Goal: Contribute content: Contribute content

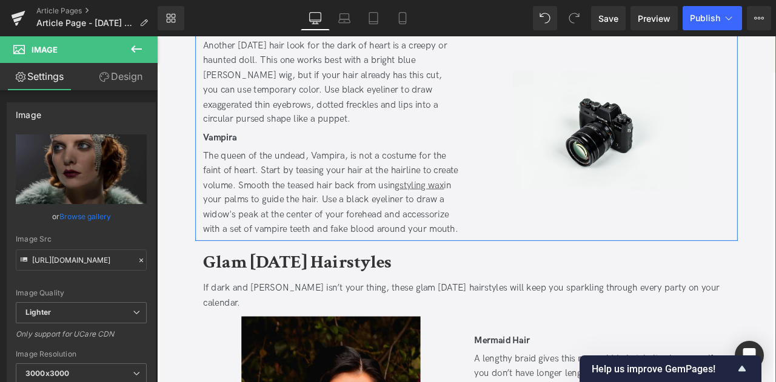
scroll to position [1151, 0]
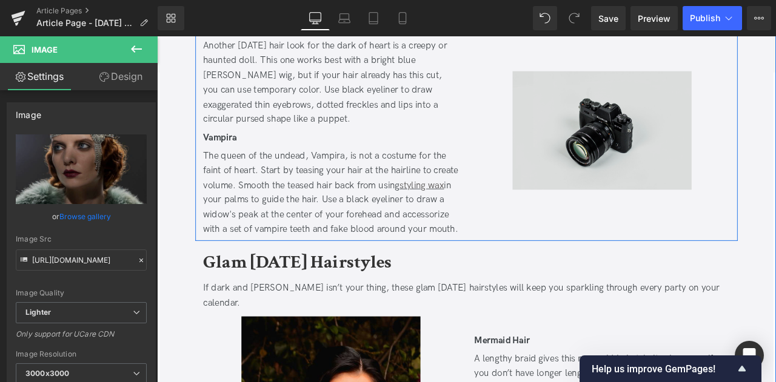
click at [661, 123] on img at bounding box center [684, 148] width 212 height 141
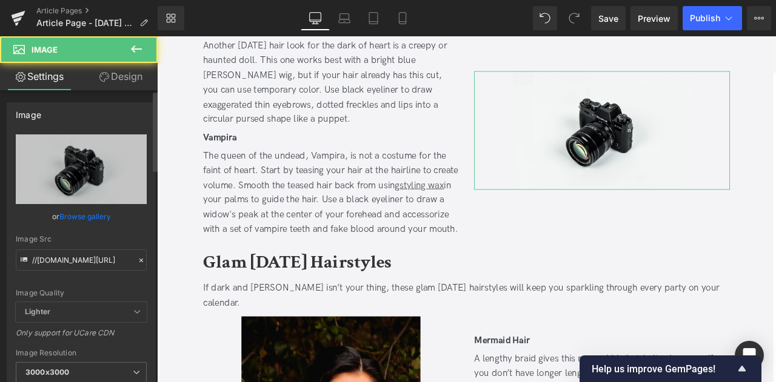
click at [76, 216] on link "Browse gallery" at bounding box center [85, 216] width 52 height 21
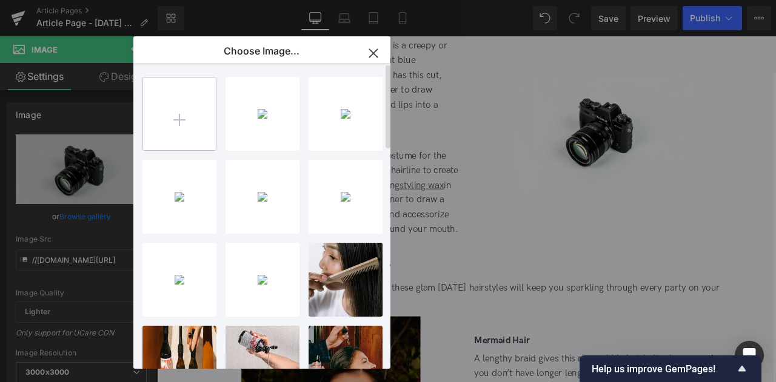
click at [171, 131] on input "file" at bounding box center [179, 114] width 73 height 73
type input "C:\fakepath\doll 1_tall.jpg"
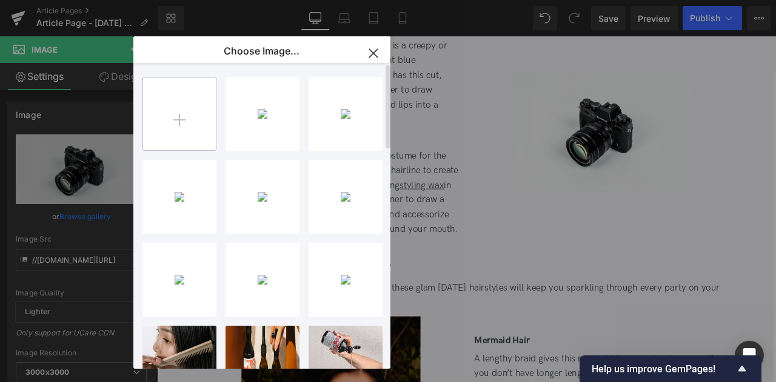
click at [176, 127] on input "file" at bounding box center [179, 114] width 73 height 73
type input "C:\fakepath\doll2_tall.jpg"
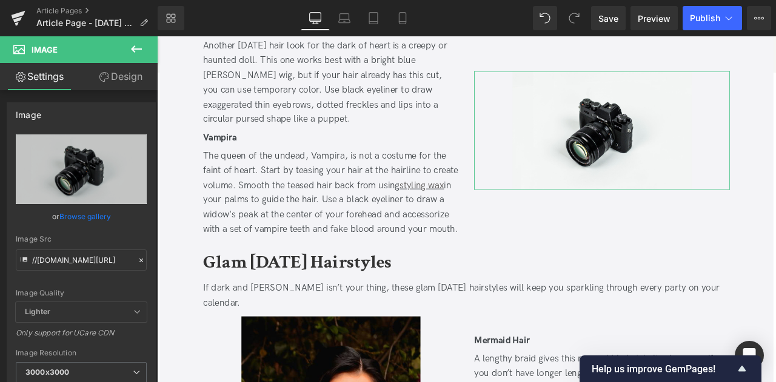
click at [69, 0] on div "Row You are previewing how the will restyle your page. You can not edit Element…" at bounding box center [388, 0] width 776 height 0
click at [69, 219] on link "Browse gallery" at bounding box center [85, 216] width 52 height 21
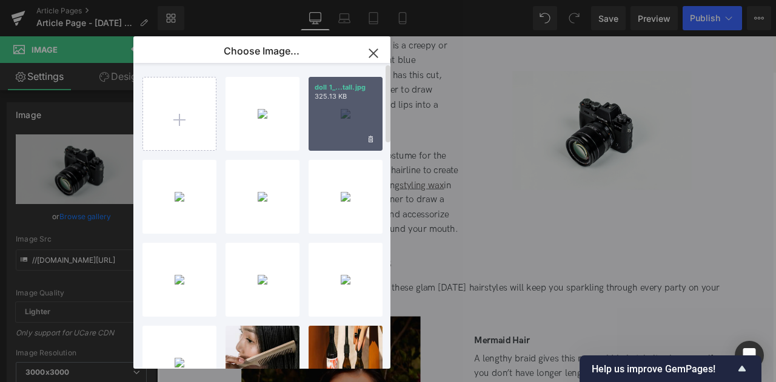
click at [352, 102] on div "doll 1_...tall.jpg 325.13 KB" at bounding box center [345, 114] width 74 height 74
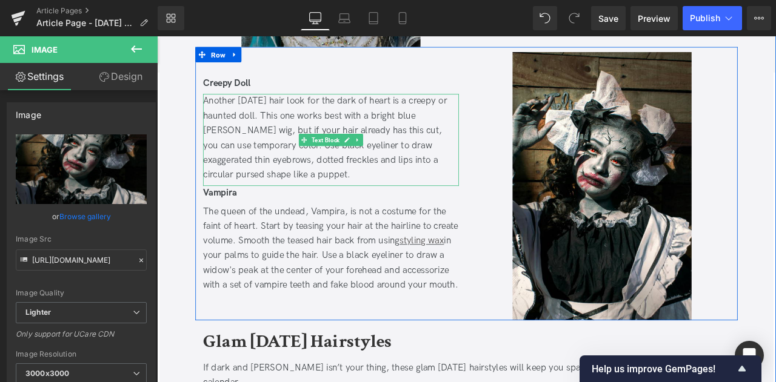
scroll to position [1107, 0]
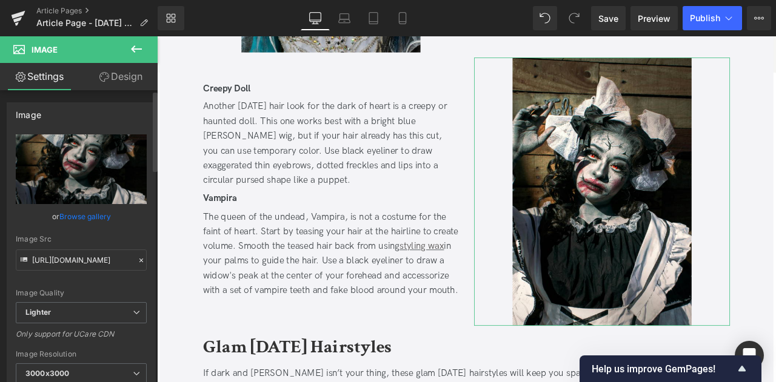
click at [84, 216] on link "Browse gallery" at bounding box center [85, 216] width 52 height 21
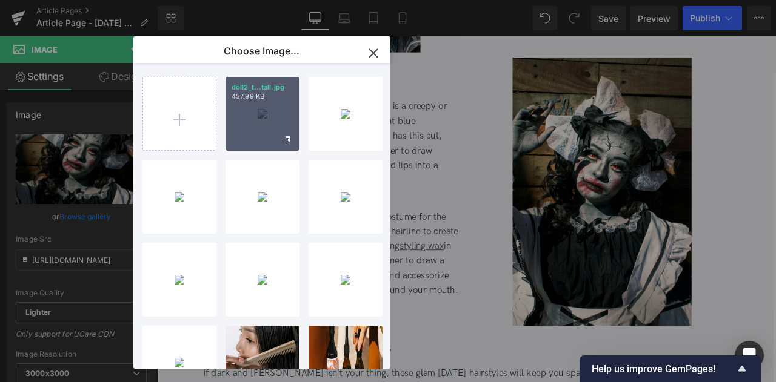
click at [251, 112] on div "doll2_t...tall.jpg 457.99 KB" at bounding box center [262, 114] width 74 height 74
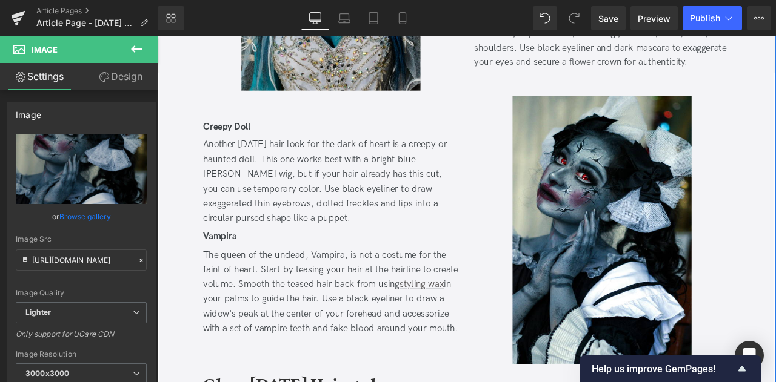
scroll to position [1067, 0]
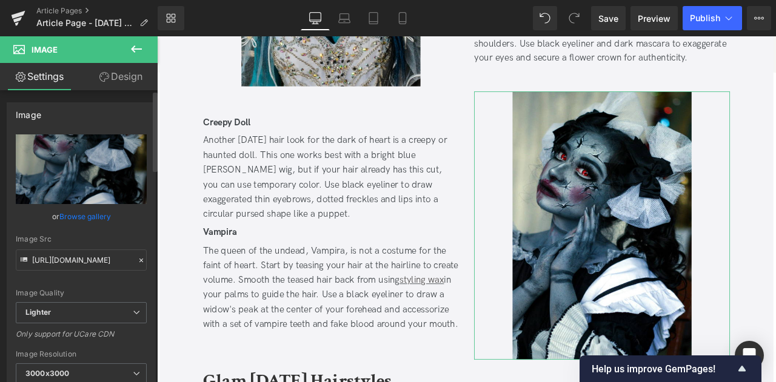
click at [92, 222] on link "Browse gallery" at bounding box center [85, 216] width 52 height 21
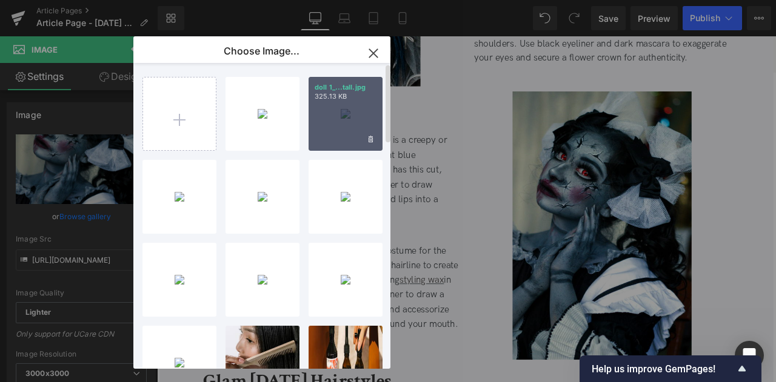
click at [320, 126] on div "doll 1_...tall.jpg 325.13 KB" at bounding box center [345, 114] width 74 height 74
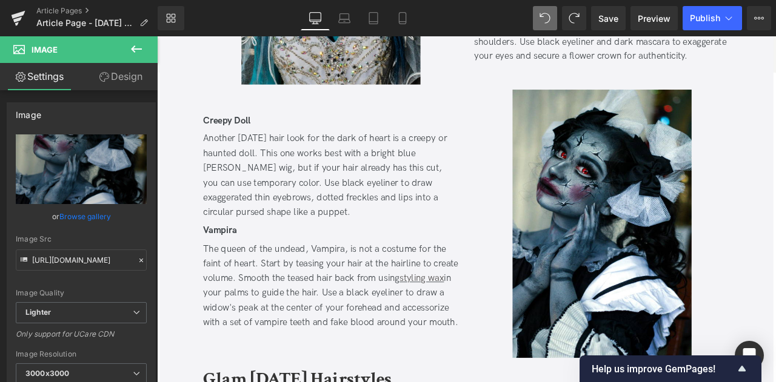
scroll to position [1071, 0]
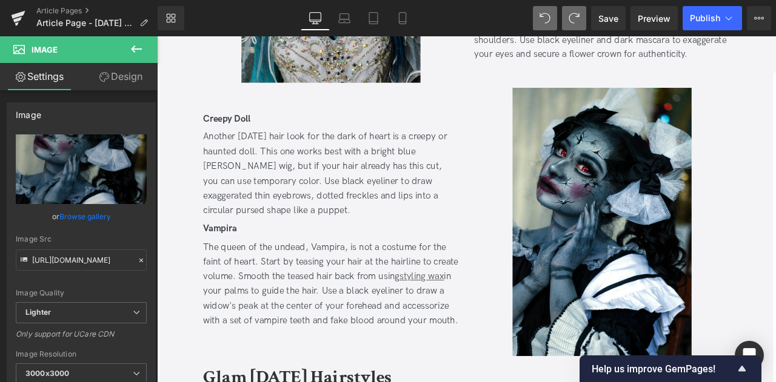
type input "[URL][DOMAIN_NAME]"
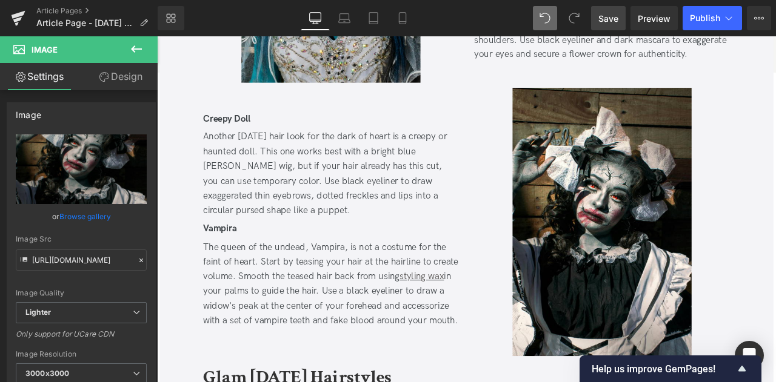
click at [611, 16] on span "Save" at bounding box center [608, 18] width 20 height 13
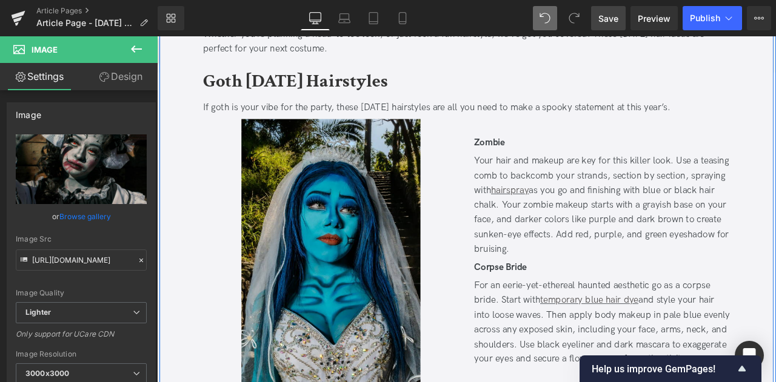
scroll to position [874, 0]
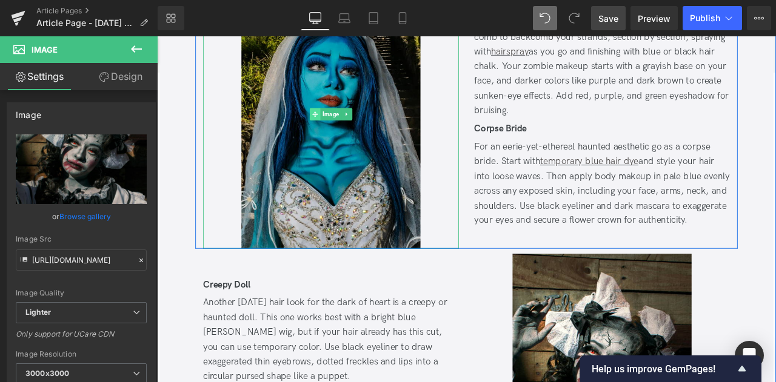
click at [340, 132] on span at bounding box center [344, 129] width 13 height 15
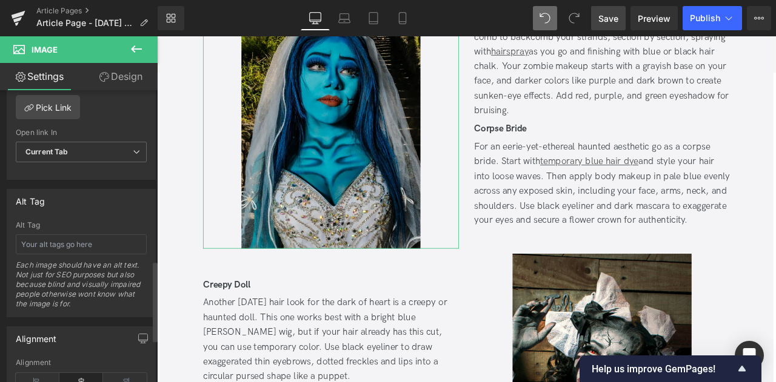
scroll to position [619, 0]
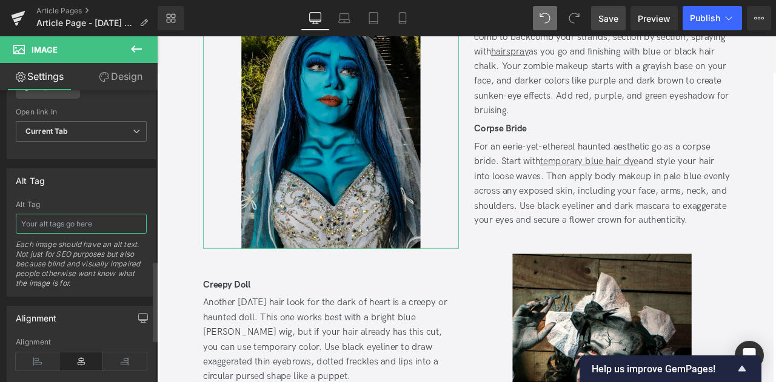
click at [59, 215] on input "text" at bounding box center [81, 224] width 131 height 20
type input "blue woman with blue hair wearing bridal clothing"
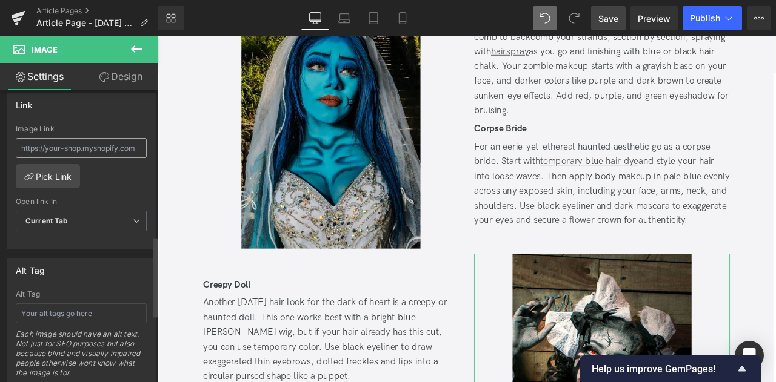
scroll to position [530, 0]
click at [52, 314] on input "text" at bounding box center [81, 313] width 131 height 20
click at [101, 308] on input "woman dressed as a creepy doll with cracked poreclain skin" at bounding box center [81, 313] width 131 height 20
type input "woman dressed as a creepy doll with cracked porcelain skin"
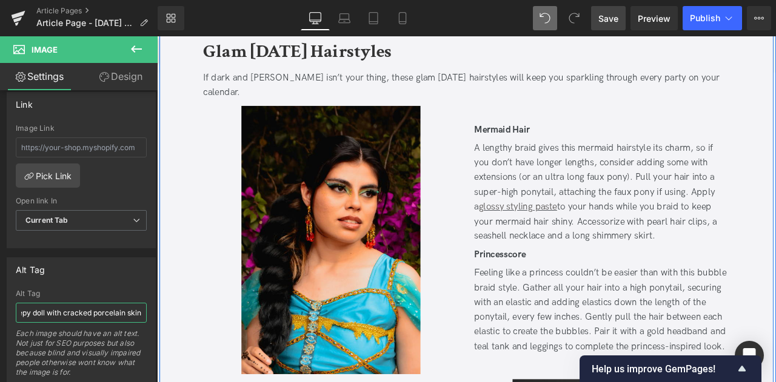
scroll to position [1488, 0]
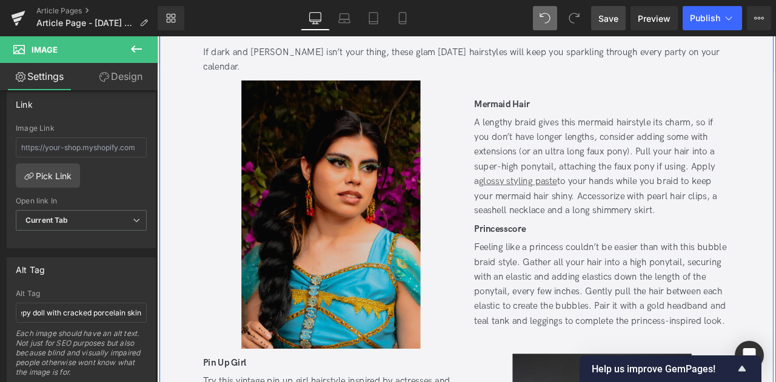
click at [308, 276] on img at bounding box center [363, 248] width 212 height 318
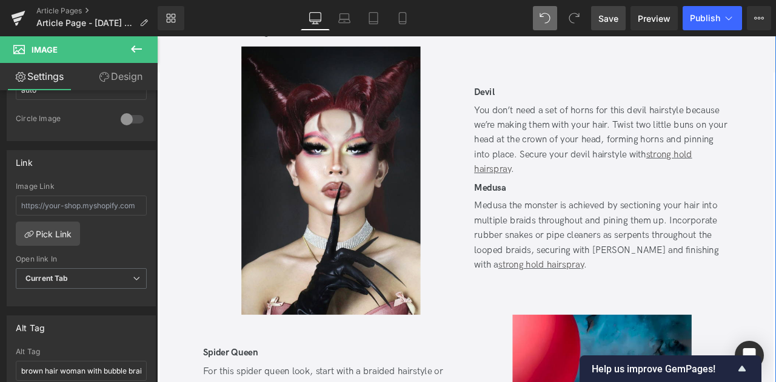
scroll to position [2304, 0]
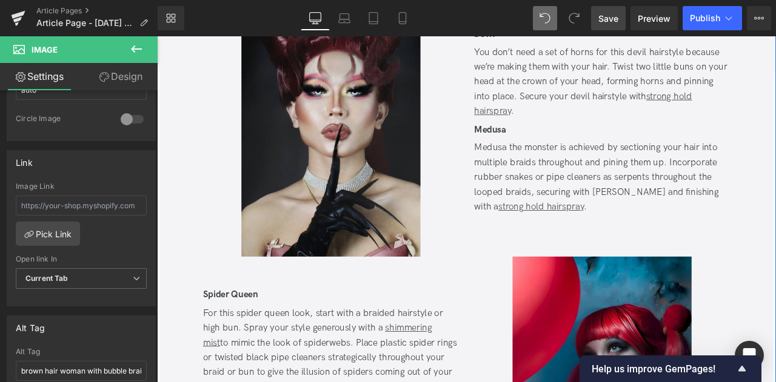
click at [261, 158] on img at bounding box center [363, 138] width 212 height 318
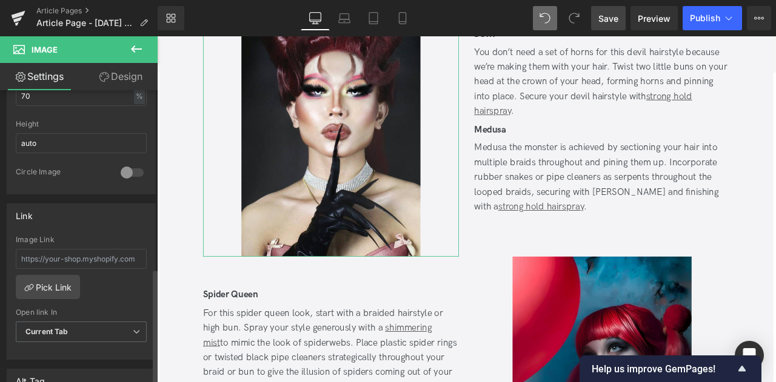
scroll to position [519, 0]
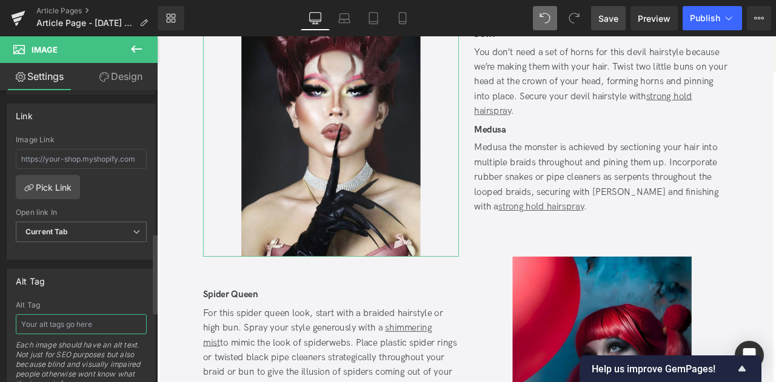
click at [79, 314] on input "text" at bounding box center [81, 324] width 131 height 20
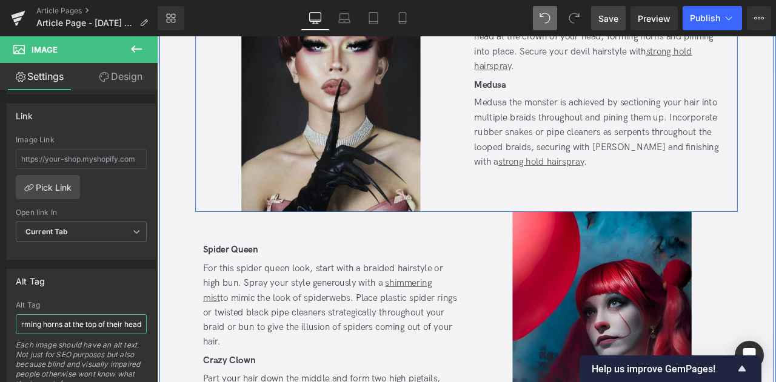
scroll to position [2509, 0]
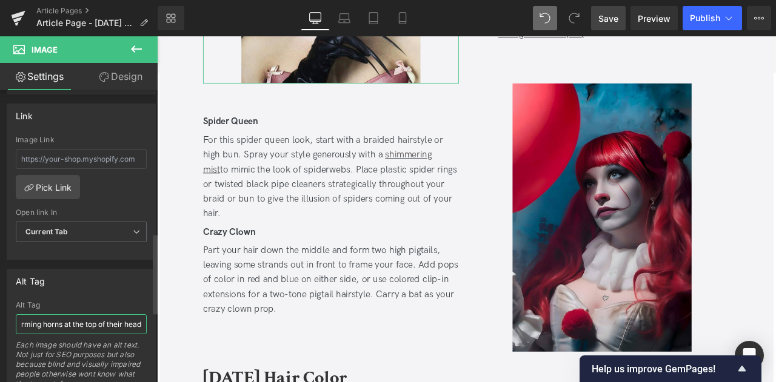
click at [34, 316] on input "model with red hair forming horns at the top of their head" at bounding box center [81, 324] width 131 height 20
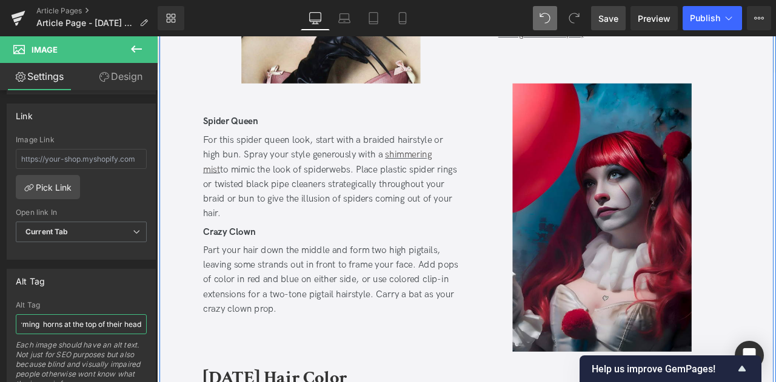
type input "model with red hair forming 2 horns at the top of their head"
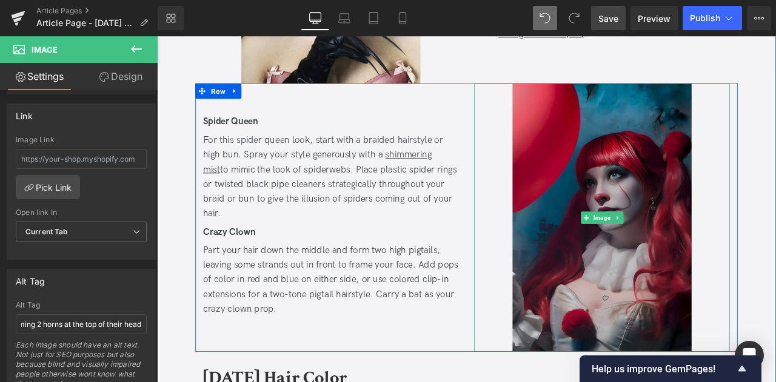
click at [713, 156] on img at bounding box center [684, 251] width 212 height 318
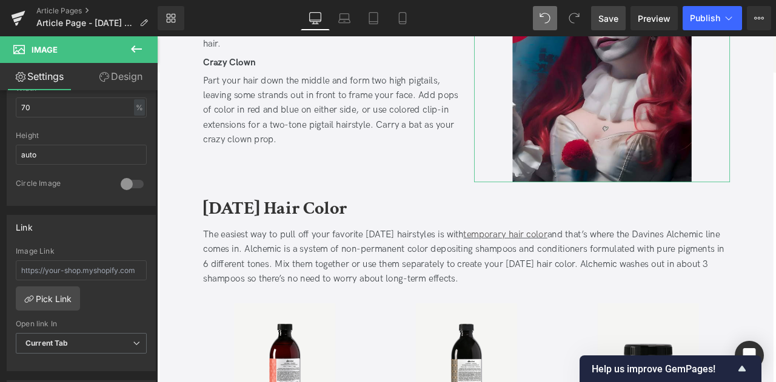
scroll to position [422, 0]
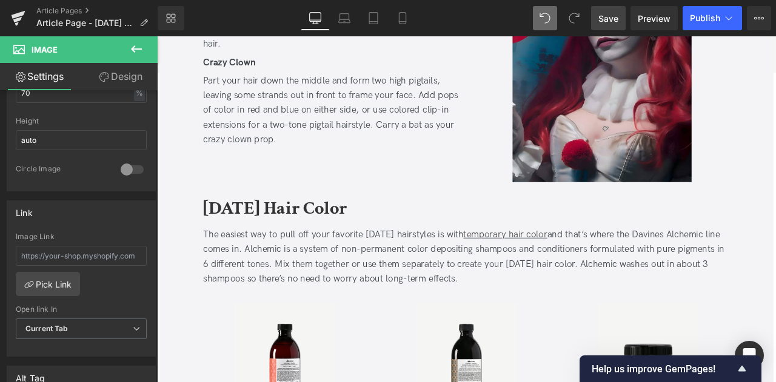
click at [619, 15] on link "Save" at bounding box center [608, 18] width 35 height 24
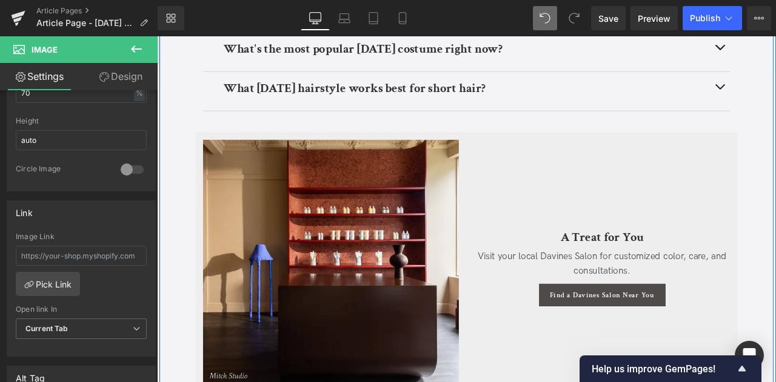
scroll to position [3752, 0]
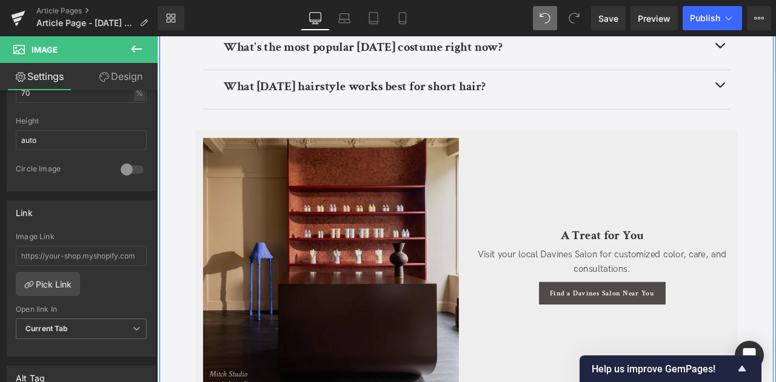
click at [328, 235] on img at bounding box center [362, 308] width 303 height 303
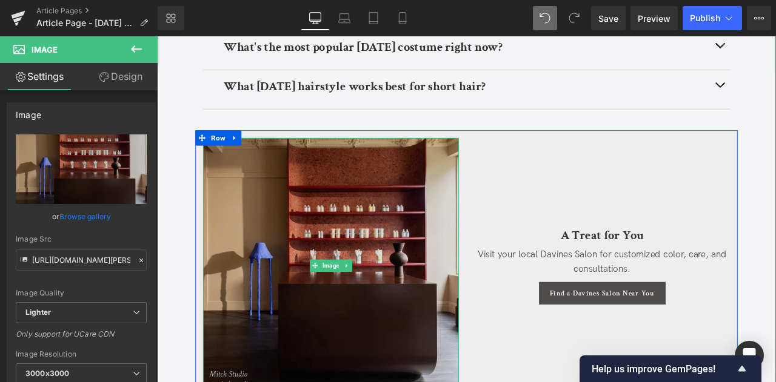
click at [325, 349] on img at bounding box center [362, 308] width 303 height 303
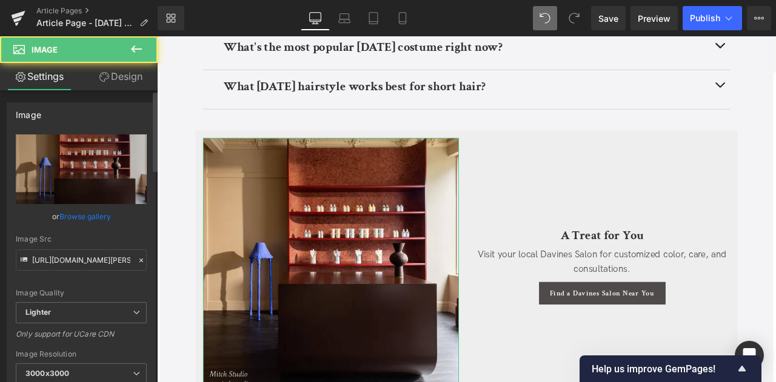
click at [102, 211] on link "Browse gallery" at bounding box center [85, 216] width 52 height 21
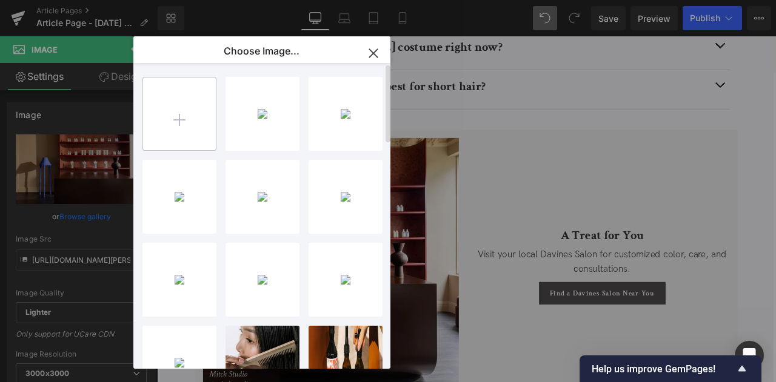
click at [198, 108] on input "file" at bounding box center [179, 114] width 73 height 73
type input "C:\fakepath\Vidov West Salons (1).jpg"
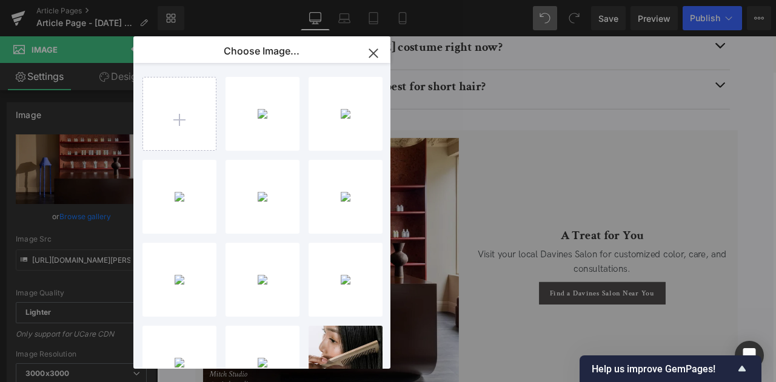
click at [72, 0] on div "Image You are previewing how the will restyle your page. You can not edit Eleme…" at bounding box center [388, 0] width 776 height 0
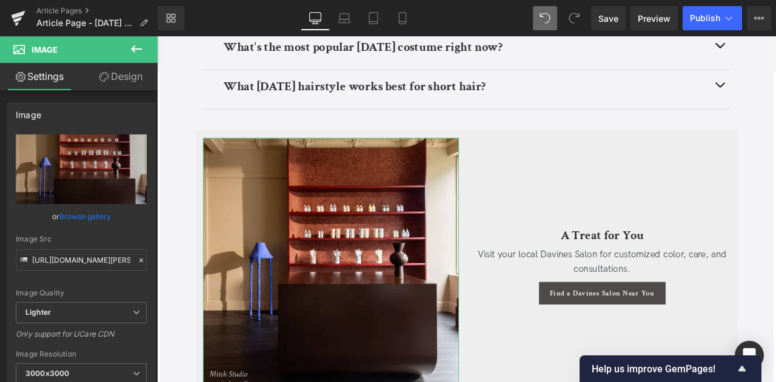
click at [72, 219] on link "Browse gallery" at bounding box center [85, 216] width 52 height 21
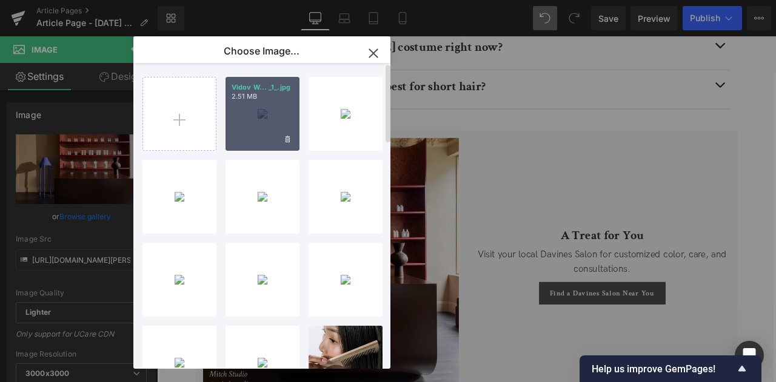
click at [248, 124] on div "Vidov W... _1_.jpg 2.51 MB" at bounding box center [262, 114] width 74 height 74
type input "[URL][DOMAIN_NAME]"
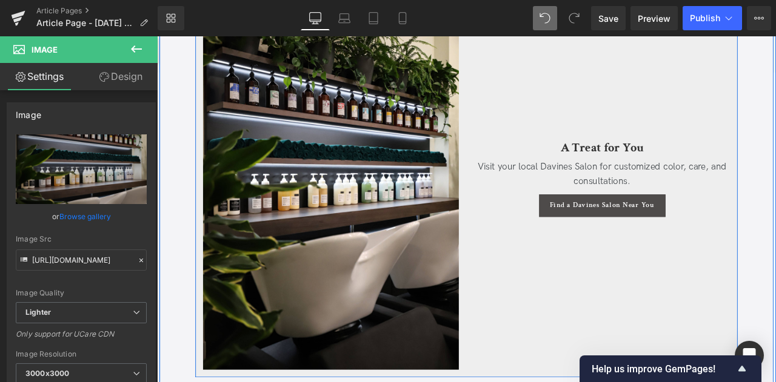
scroll to position [3932, 0]
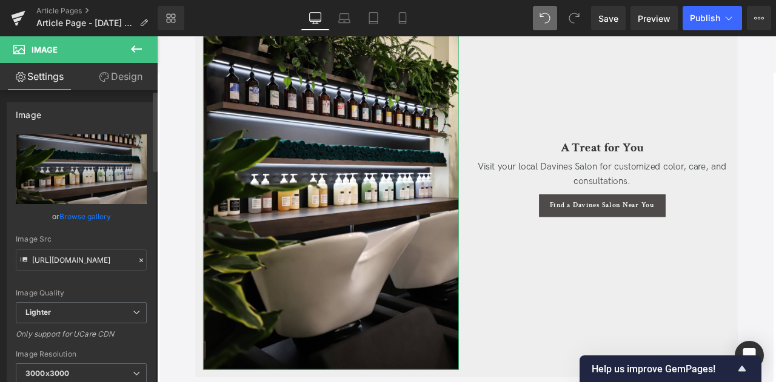
click at [84, 220] on link "Browse gallery" at bounding box center [85, 216] width 52 height 21
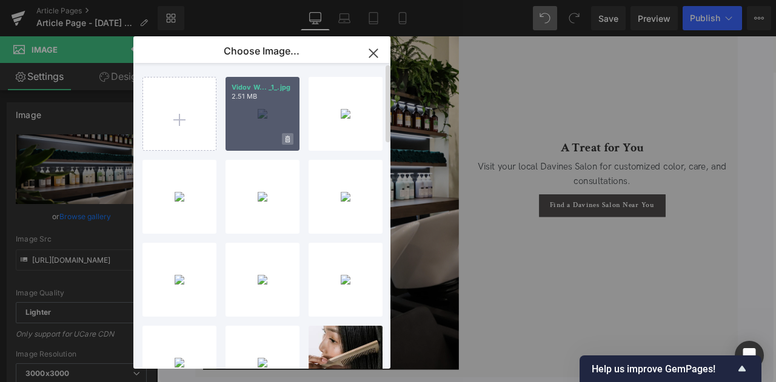
click at [284, 142] on span at bounding box center [288, 139] width 12 height 12
click at [246, 138] on span "Yes" at bounding box center [246, 139] width 30 height 13
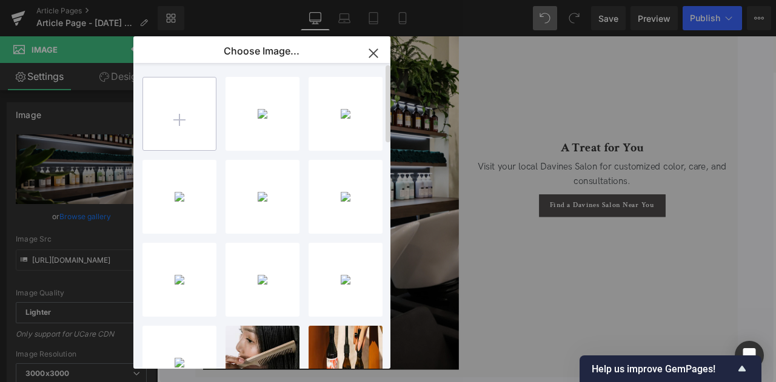
click at [162, 121] on input "file" at bounding box center [179, 114] width 73 height 73
type input "C:\fakepath\Vidov West Salons (1)_square.jpg"
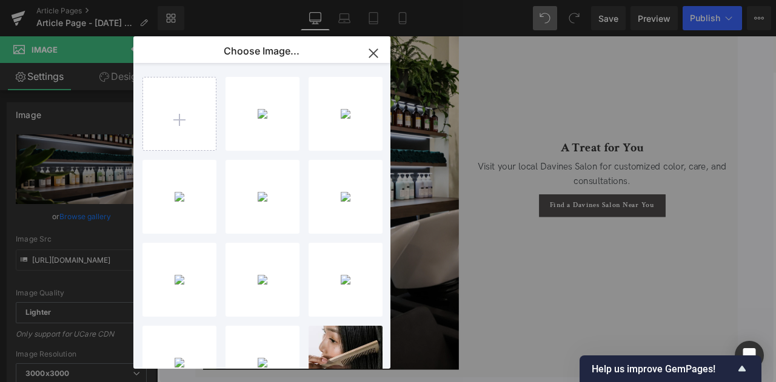
click at [93, 0] on div "Image You are previewing how the will restyle your page. You can not edit Eleme…" at bounding box center [388, 0] width 776 height 0
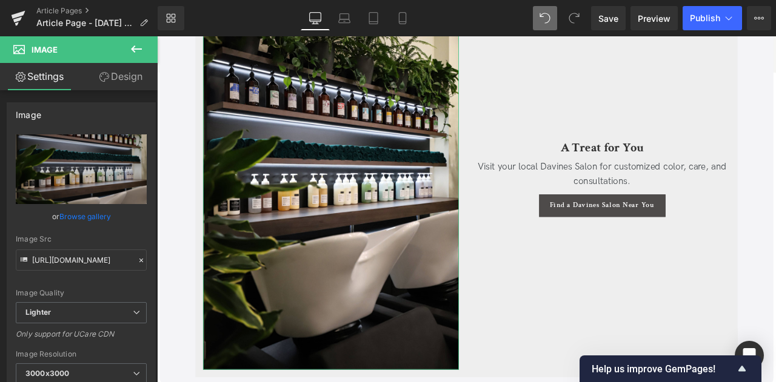
click at [93, 213] on link "Browse gallery" at bounding box center [85, 216] width 52 height 21
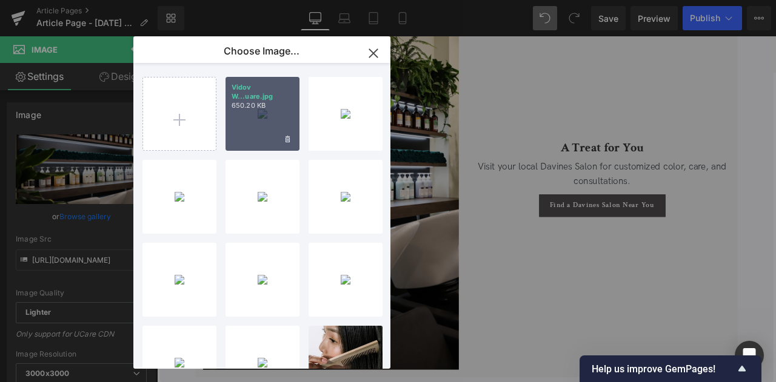
click at [264, 78] on div "Vidov W...uare.jpg 650.20 KB" at bounding box center [262, 114] width 74 height 74
type input "[URL][DOMAIN_NAME]"
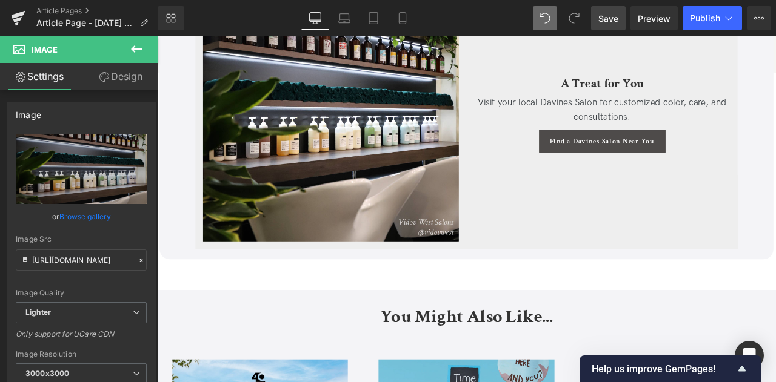
click at [616, 14] on span "Save" at bounding box center [608, 18] width 20 height 13
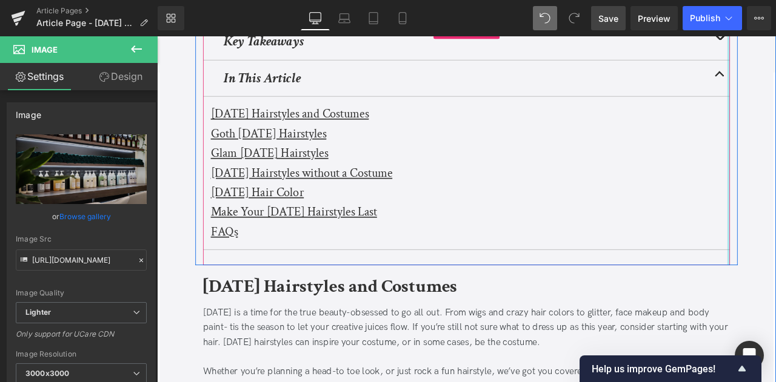
scroll to position [236, 0]
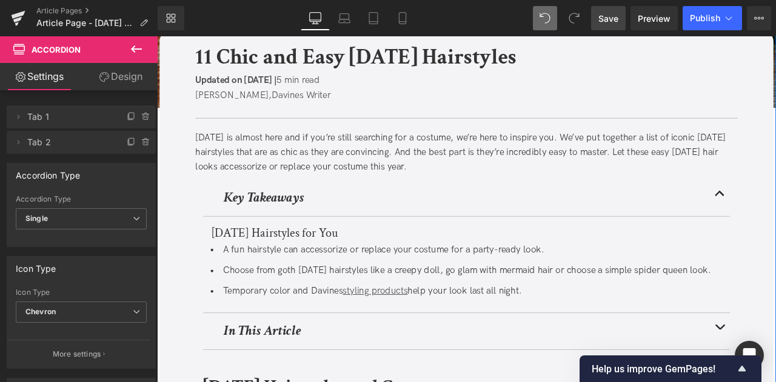
scroll to position [0, 0]
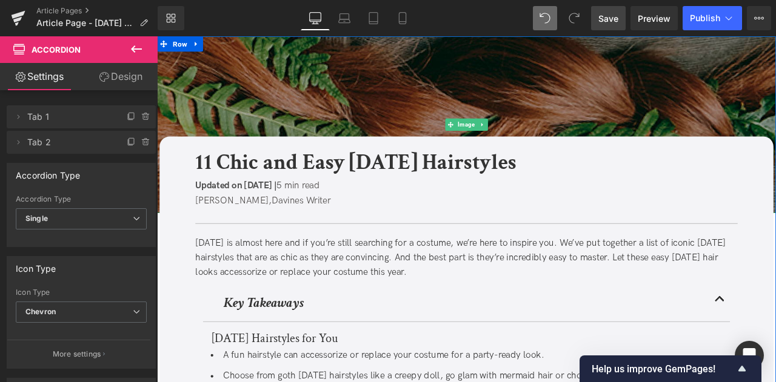
click at [347, 99] on img at bounding box center [523, 141] width 733 height 210
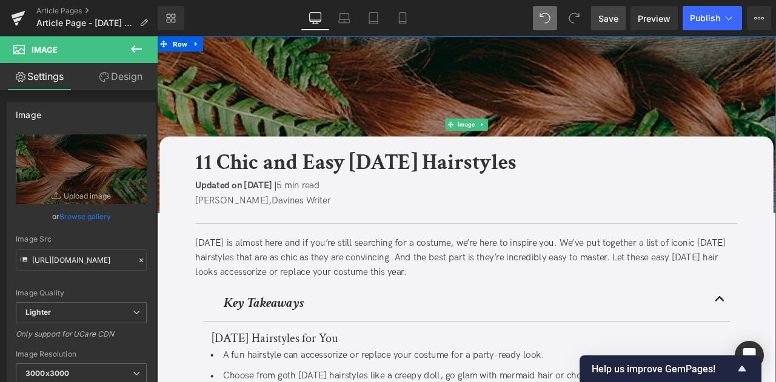
click at [342, 69] on img at bounding box center [523, 141] width 733 height 210
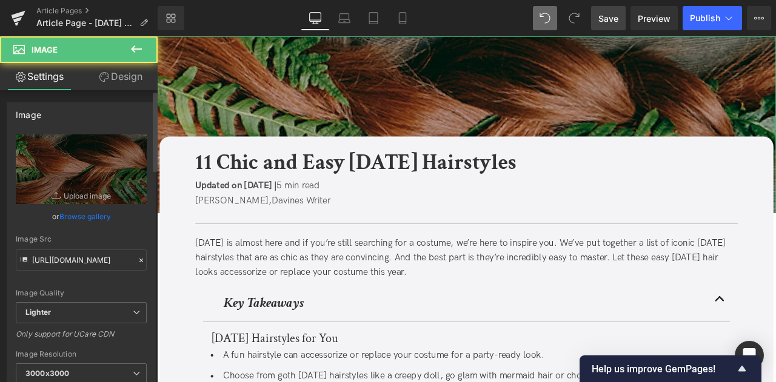
click at [87, 218] on link "Browse gallery" at bounding box center [85, 216] width 52 height 21
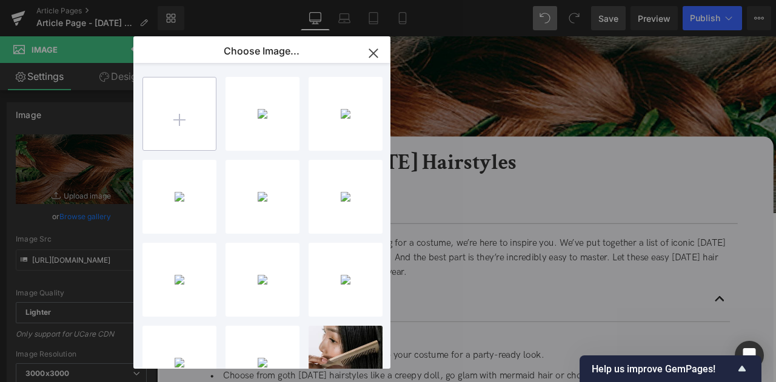
click at [170, 150] on div at bounding box center [179, 114] width 74 height 74
click at [165, 125] on input "file" at bounding box center [179, 114] width 73 height 73
type input "C:\fakepath\[DATE]_GP header.jpg"
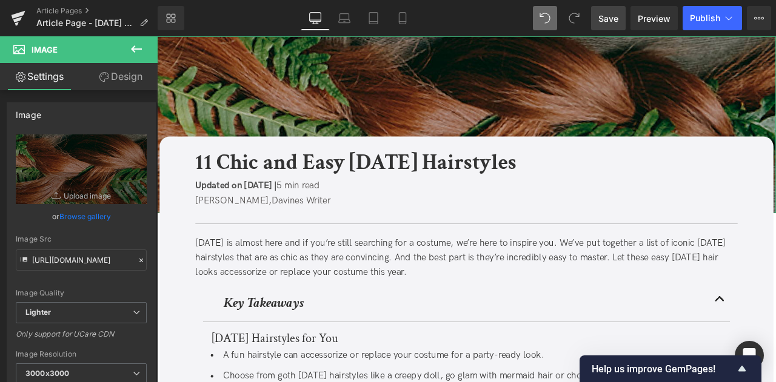
click at [99, 0] on div "Image You are previewing how the will restyle your page. You can not edit Eleme…" at bounding box center [388, 0] width 776 height 0
click at [99, 219] on link "Browse gallery" at bounding box center [85, 216] width 52 height 21
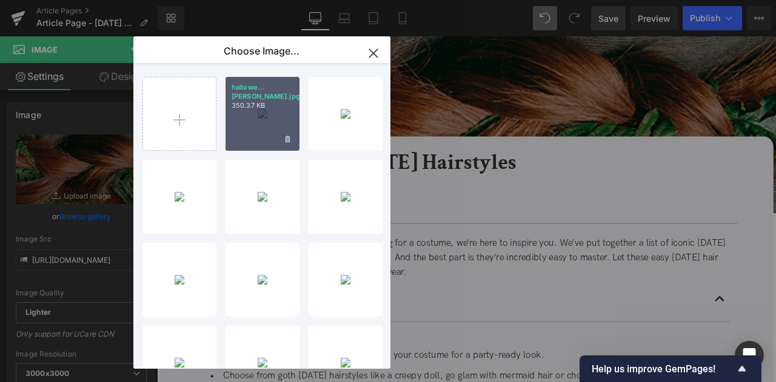
click at [236, 129] on div "hallowe...[PERSON_NAME].jpg 350.37 KB" at bounding box center [262, 114] width 74 height 74
type input "[URL][DOMAIN_NAME]"
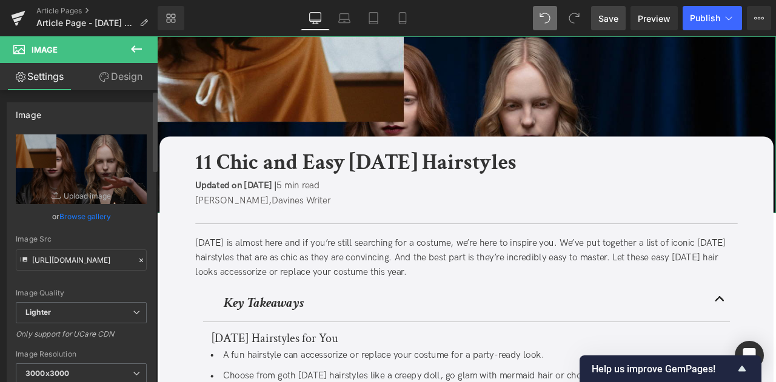
click at [86, 220] on link "Browse gallery" at bounding box center [85, 216] width 52 height 21
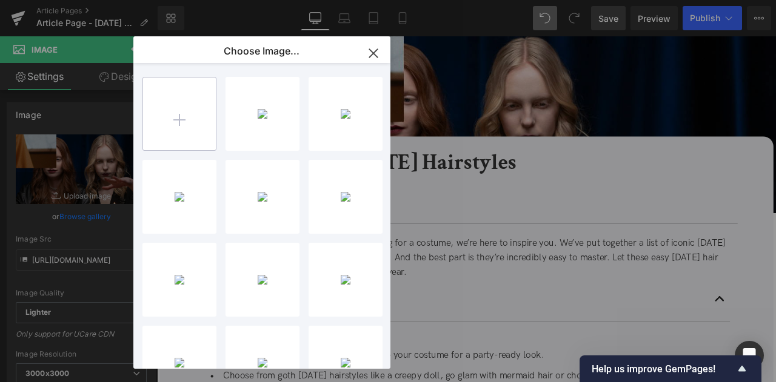
click at [172, 101] on input "file" at bounding box center [179, 114] width 73 height 73
type input "C:\fakepath\fwel_GP header.jpg"
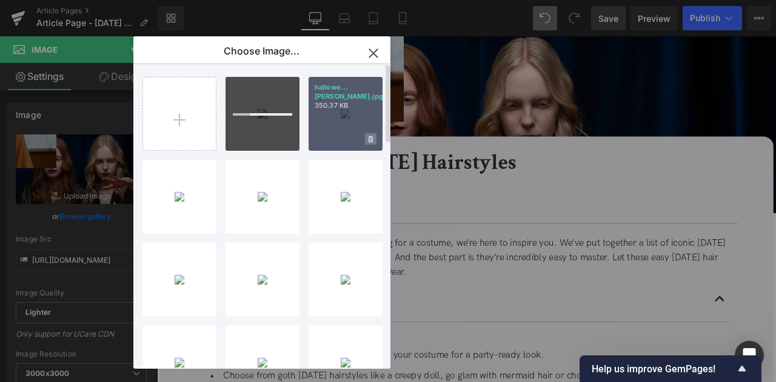
click at [373, 139] on span at bounding box center [371, 139] width 12 height 12
click at [339, 138] on span "Yes" at bounding box center [329, 139] width 30 height 13
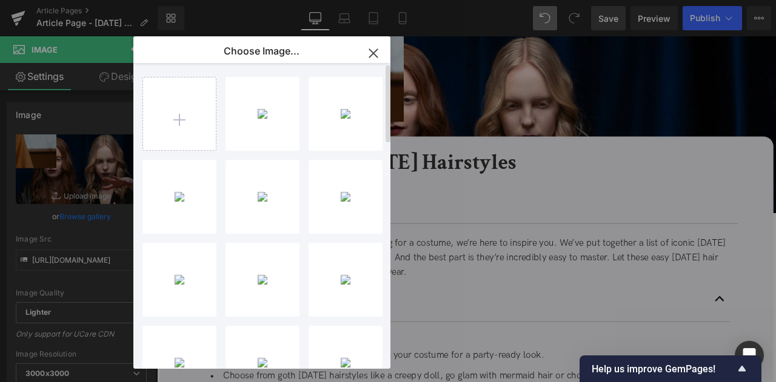
click at [81, 0] on div "Image You are previewing how the will restyle your page. You can not edit Eleme…" at bounding box center [388, 0] width 776 height 0
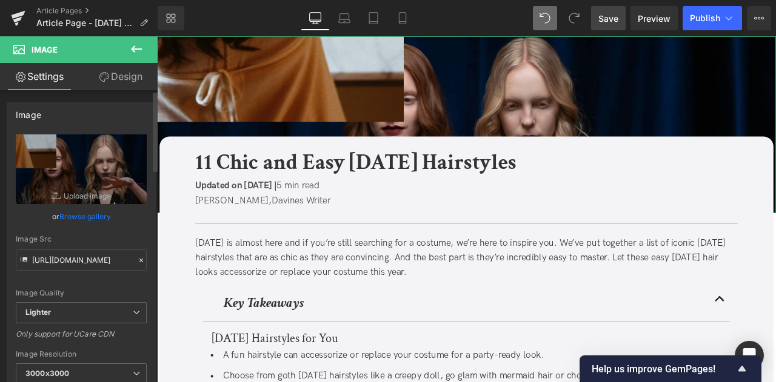
click at [88, 216] on link "Browse gallery" at bounding box center [85, 216] width 52 height 21
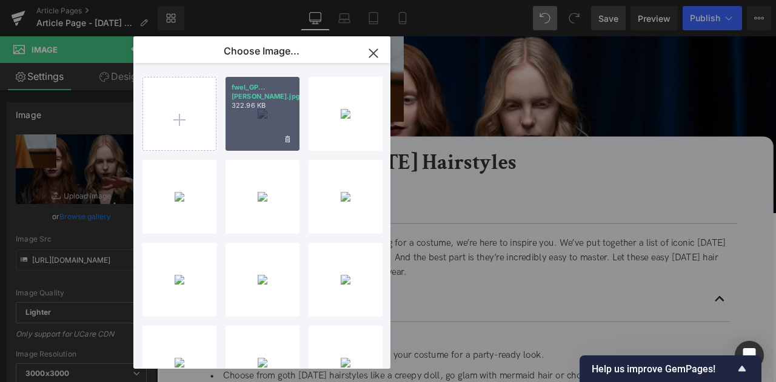
click at [252, 113] on div "fwel_GP...[PERSON_NAME].jpg 322.96 KB" at bounding box center [262, 114] width 74 height 74
type input "[URL][DOMAIN_NAME]"
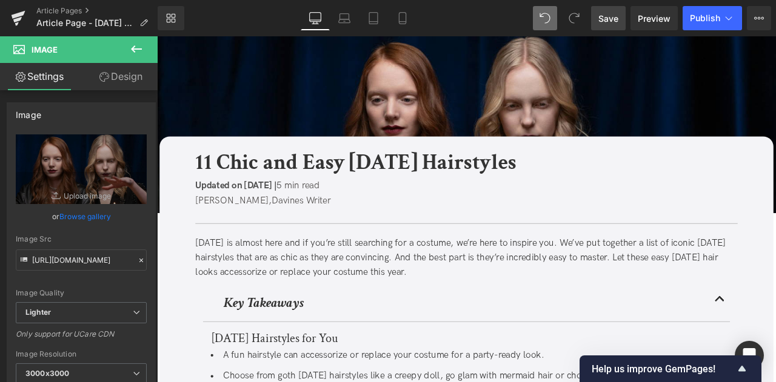
drag, startPoint x: 617, startPoint y: 10, endPoint x: 438, endPoint y: 141, distance: 222.0
click at [617, 10] on link "Save" at bounding box center [608, 18] width 35 height 24
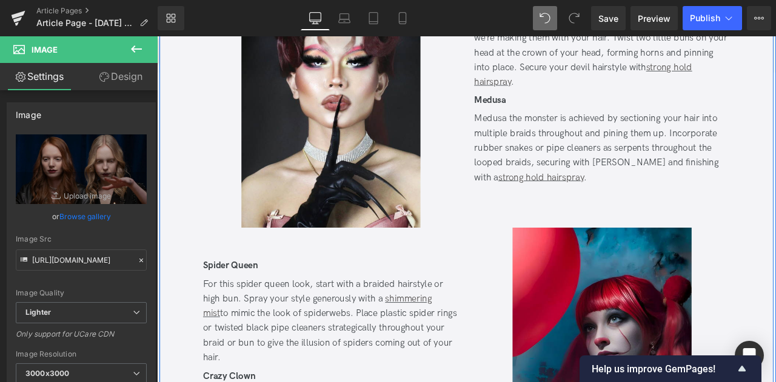
scroll to position [2329, 0]
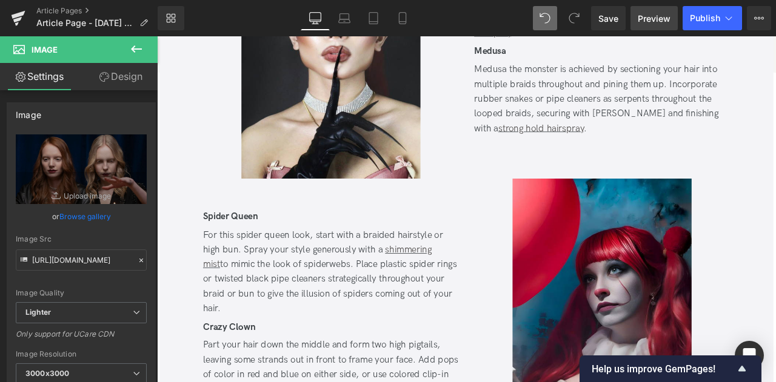
click at [646, 27] on link "Preview" at bounding box center [653, 18] width 47 height 24
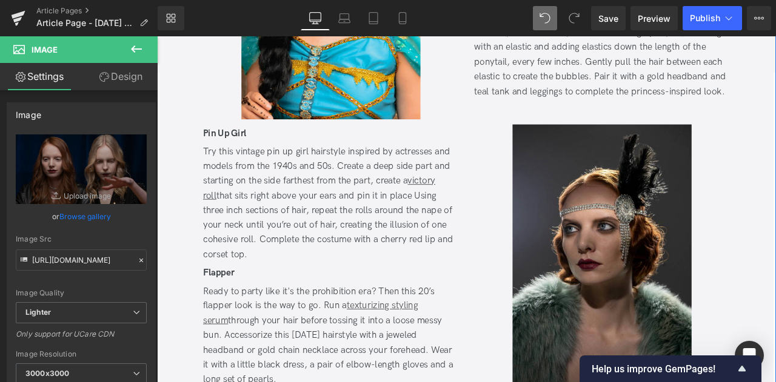
scroll to position [1630, 0]
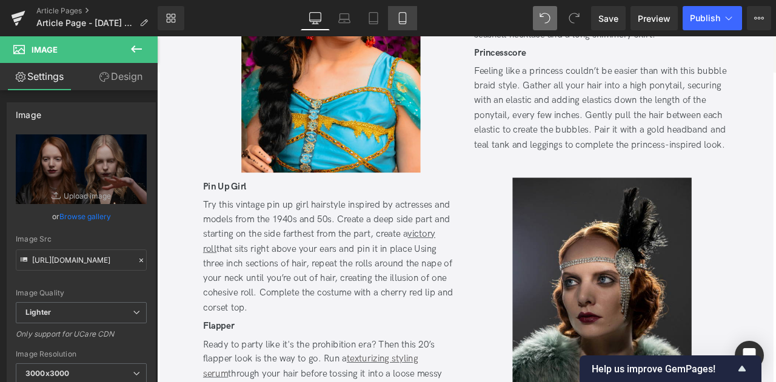
click at [403, 15] on icon at bounding box center [402, 18] width 12 height 12
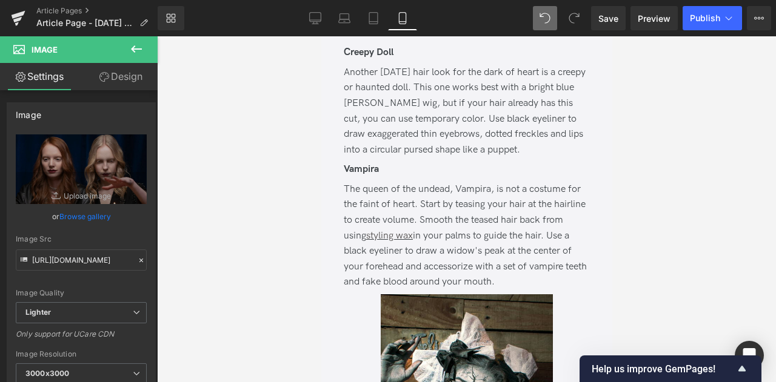
scroll to position [1598, 0]
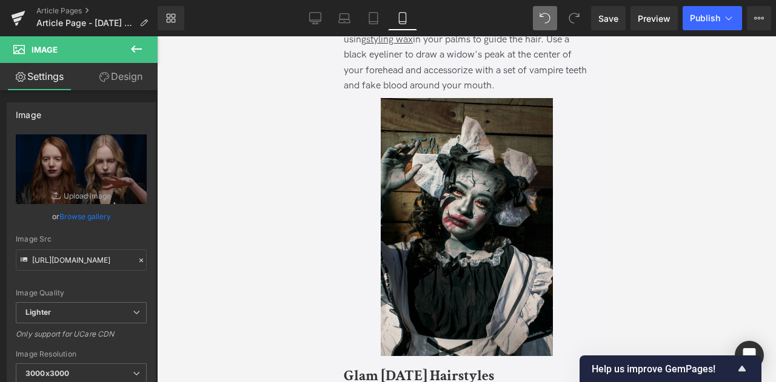
click at [430, 167] on img at bounding box center [466, 227] width 172 height 258
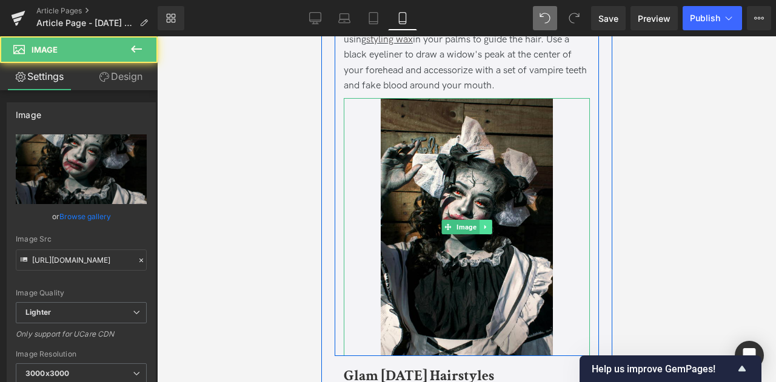
click at [485, 231] on icon at bounding box center [484, 227] width 7 height 7
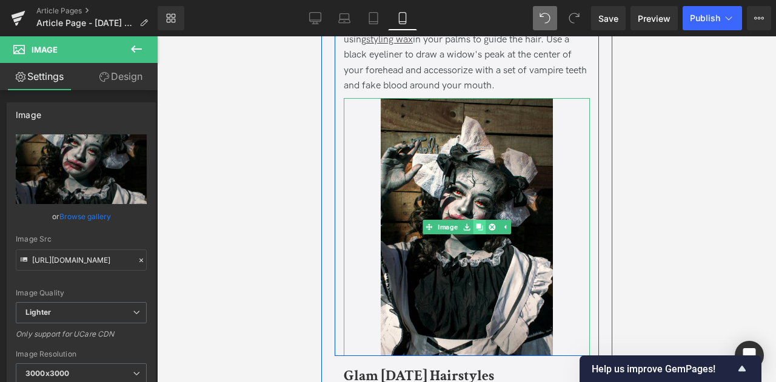
click at [478, 231] on icon at bounding box center [478, 227] width 7 height 7
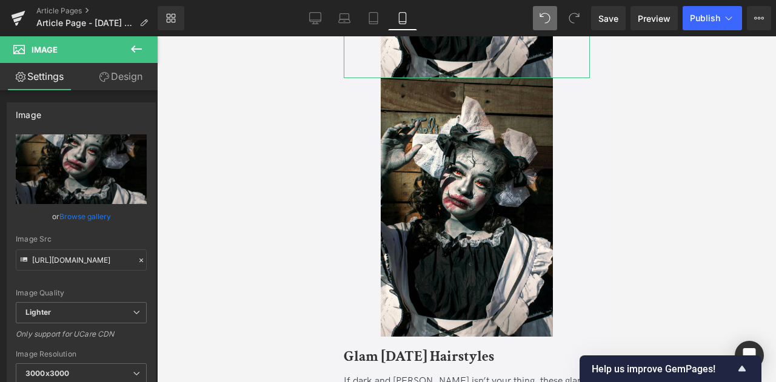
scroll to position [1884, 0]
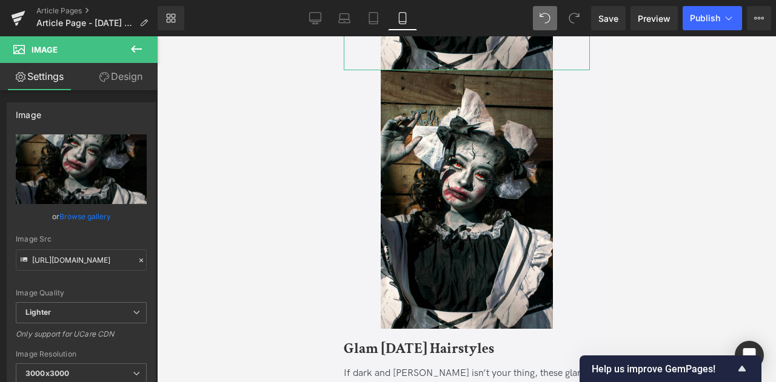
click at [125, 85] on link "Design" at bounding box center [120, 76] width 79 height 27
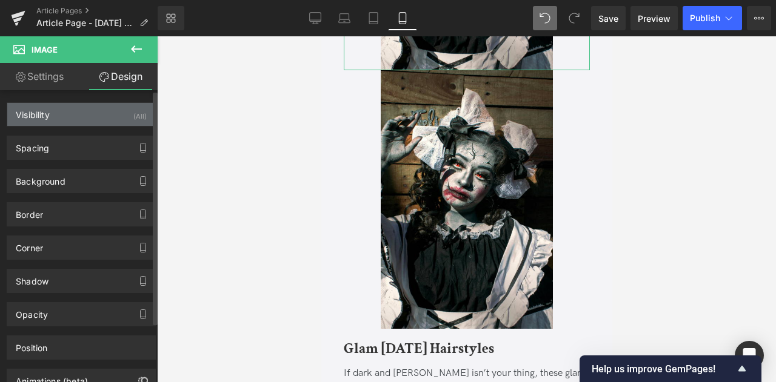
click at [91, 115] on div "Visibility (All)" at bounding box center [81, 114] width 148 height 23
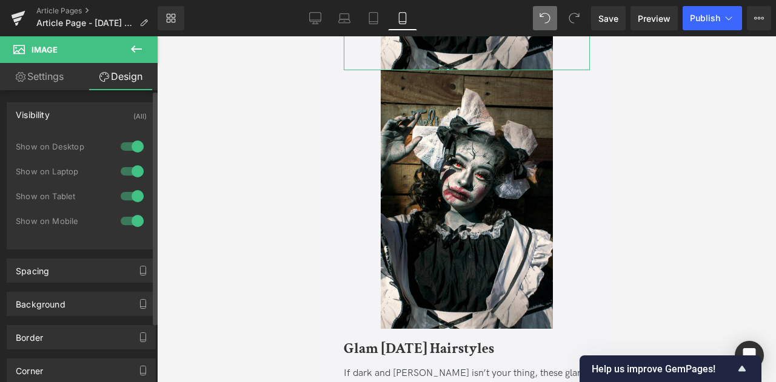
click at [131, 210] on div "Show on Tablet" at bounding box center [81, 202] width 131 height 25
click at [131, 219] on div at bounding box center [132, 220] width 29 height 19
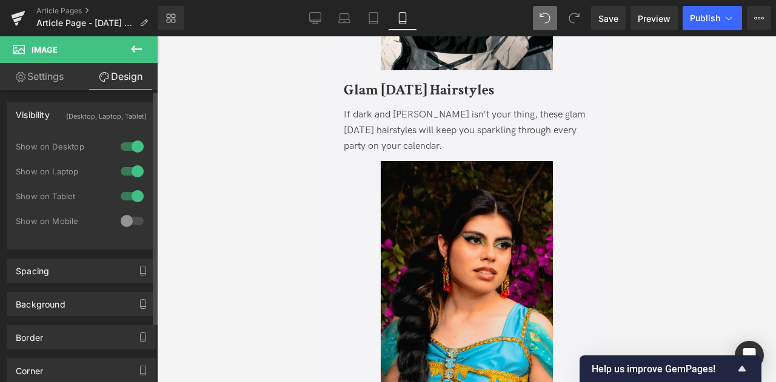
scroll to position [1626, 0]
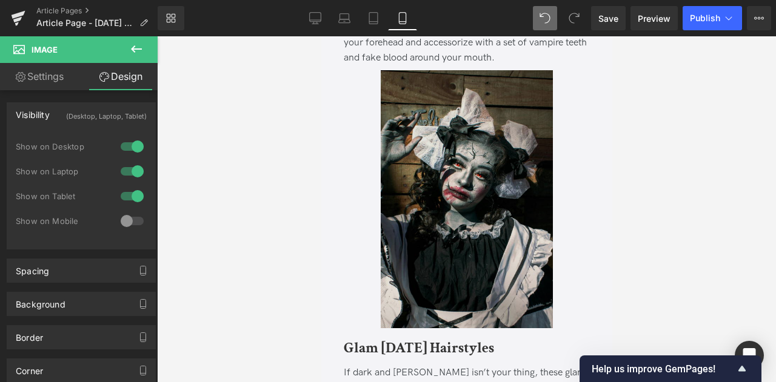
click at [439, 145] on img at bounding box center [466, 199] width 172 height 258
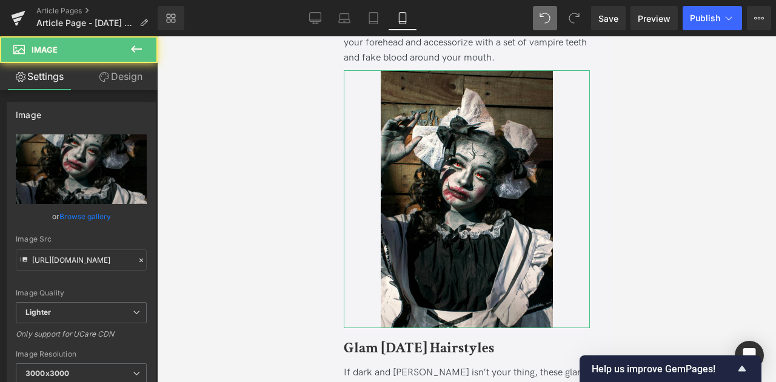
click at [118, 82] on link "Design" at bounding box center [120, 76] width 79 height 27
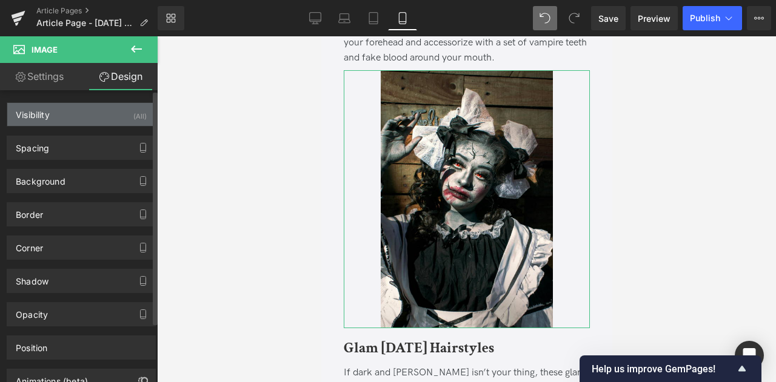
click at [118, 112] on div "Visibility (All)" at bounding box center [81, 114] width 148 height 23
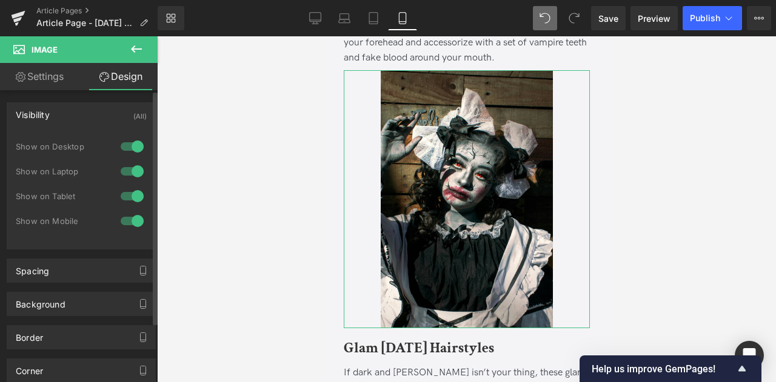
click at [131, 192] on div at bounding box center [132, 196] width 29 height 19
click at [131, 170] on div at bounding box center [132, 171] width 29 height 19
click at [124, 145] on div at bounding box center [132, 146] width 29 height 19
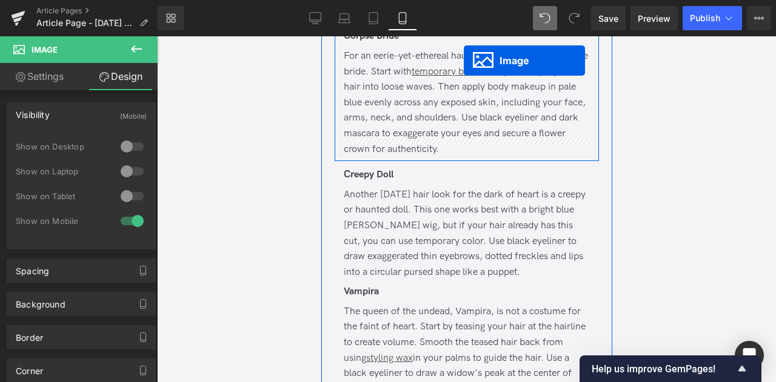
scroll to position [1255, 0]
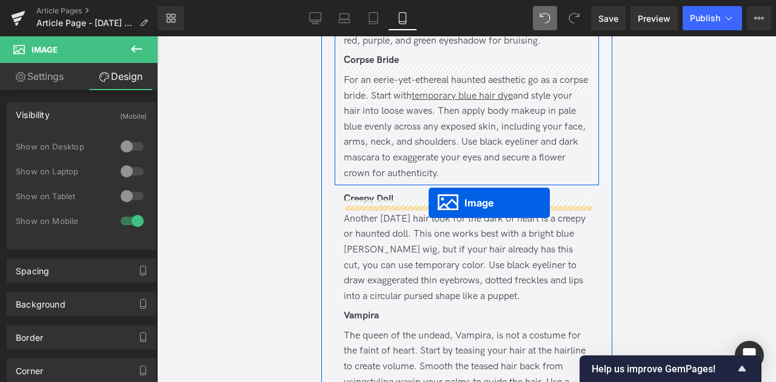
drag, startPoint x: 449, startPoint y: 344, endPoint x: 428, endPoint y: 203, distance: 142.8
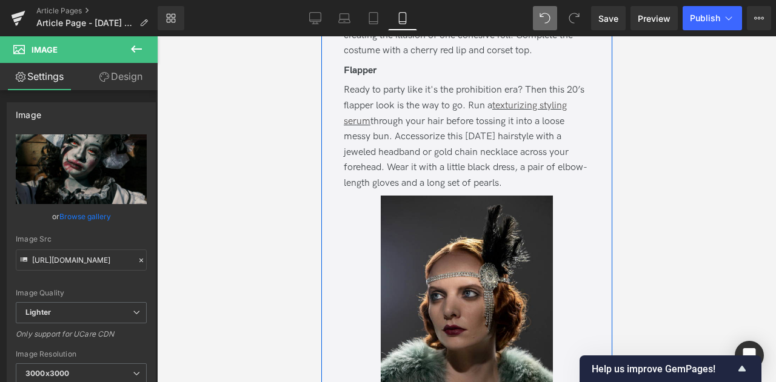
scroll to position [2676, 0]
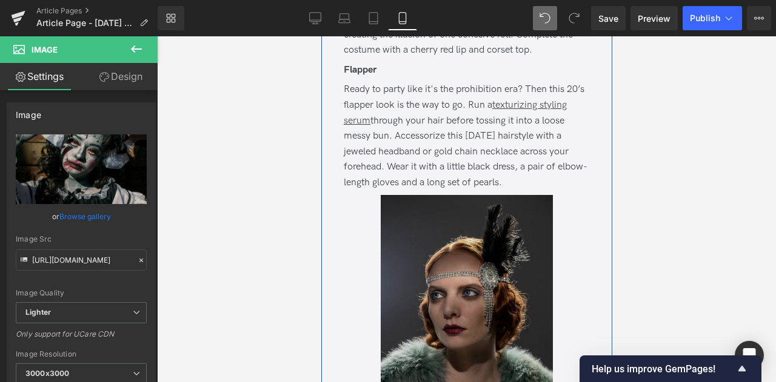
click at [444, 250] on img at bounding box center [466, 324] width 172 height 258
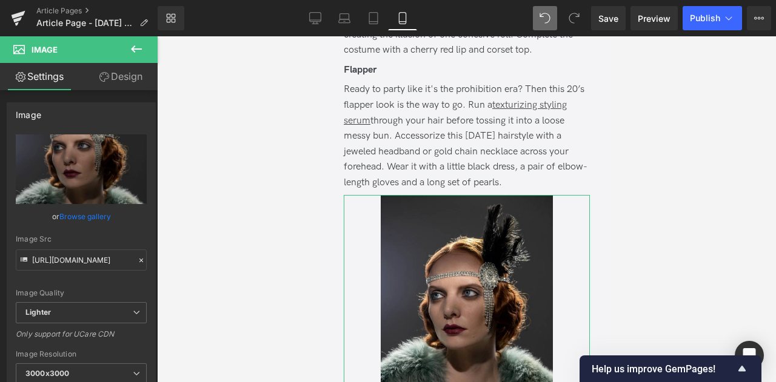
click at [125, 84] on link "Design" at bounding box center [120, 76] width 79 height 27
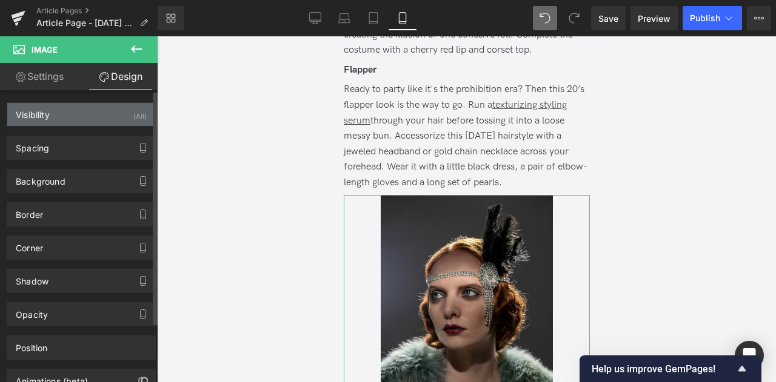
click at [96, 111] on div "Visibility (All)" at bounding box center [81, 114] width 148 height 23
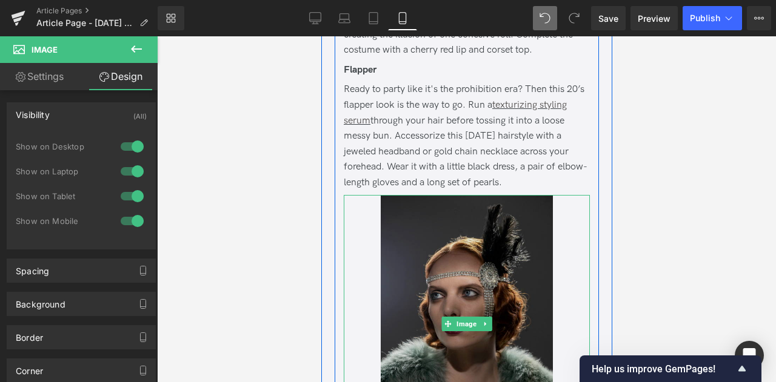
scroll to position [2791, 0]
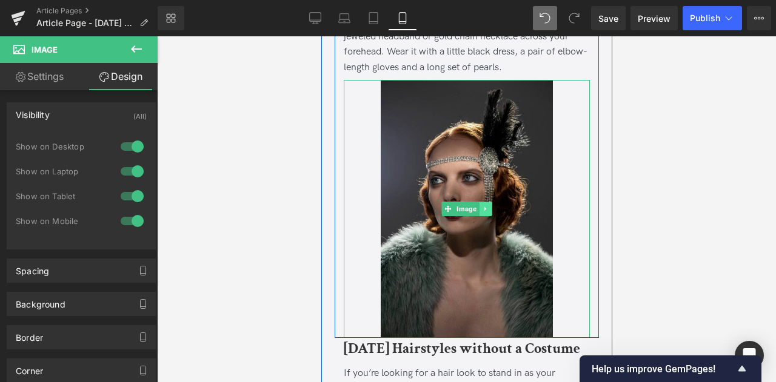
click at [486, 213] on icon at bounding box center [484, 208] width 7 height 7
click at [478, 213] on icon at bounding box center [478, 208] width 7 height 7
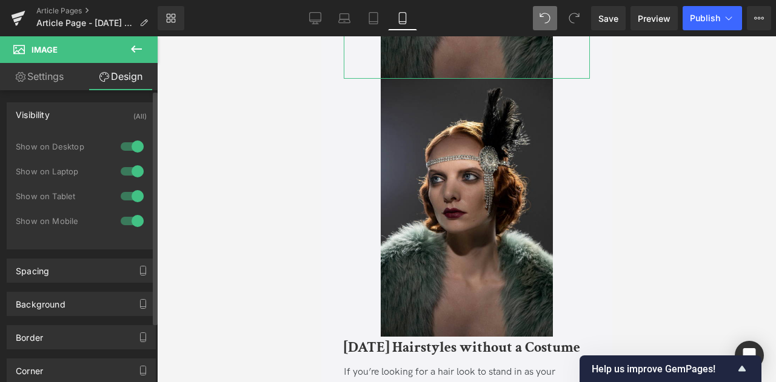
click at [133, 225] on div at bounding box center [132, 220] width 29 height 19
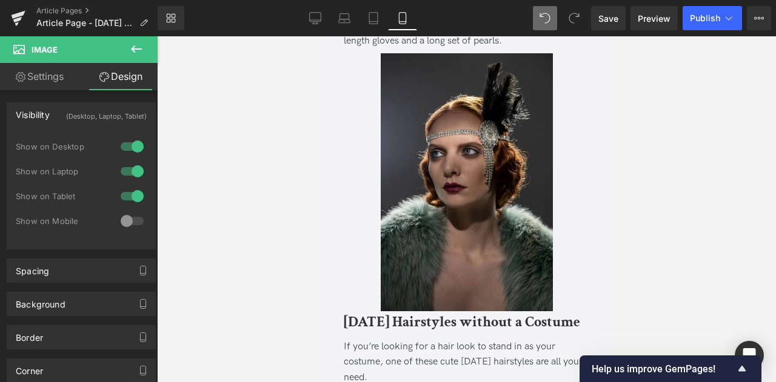
scroll to position [2801, 0]
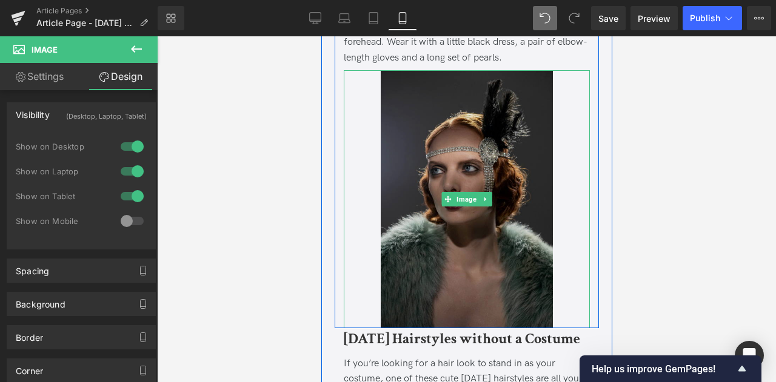
click at [486, 196] on img at bounding box center [466, 199] width 172 height 258
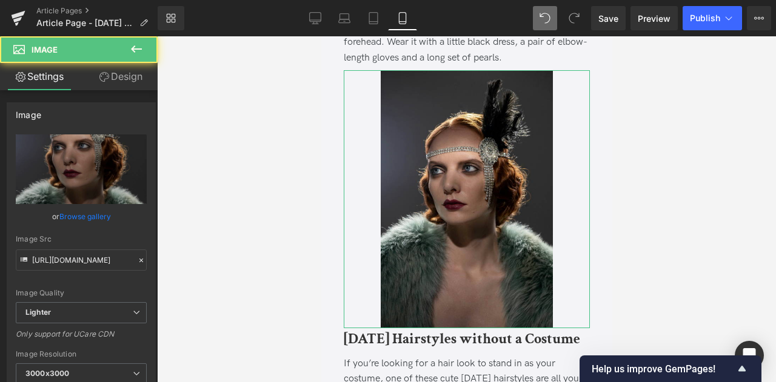
click at [110, 80] on link "Design" at bounding box center [120, 76] width 79 height 27
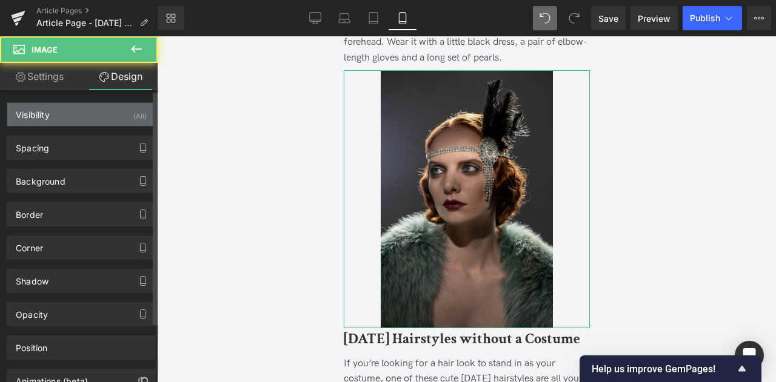
click at [103, 112] on div "Visibility (All)" at bounding box center [81, 114] width 148 height 23
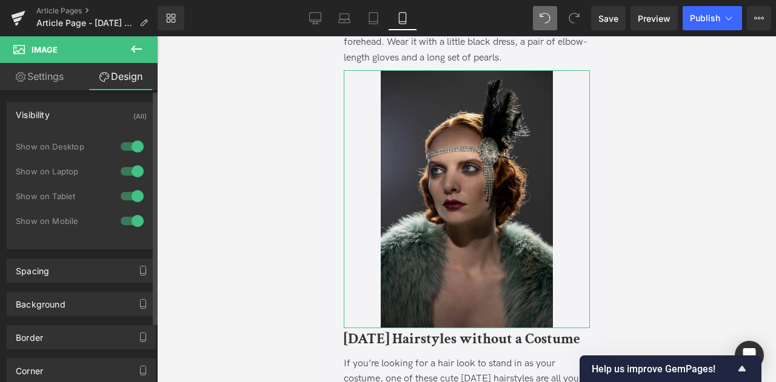
click at [127, 196] on div at bounding box center [132, 196] width 29 height 19
click at [127, 165] on div at bounding box center [132, 171] width 29 height 19
click at [126, 144] on div at bounding box center [132, 146] width 29 height 19
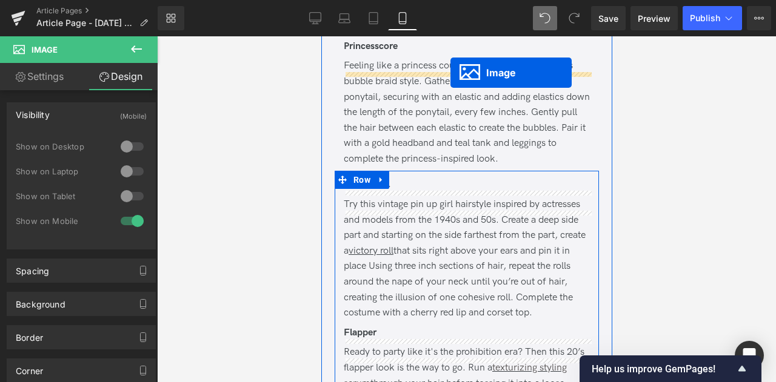
scroll to position [2377, 0]
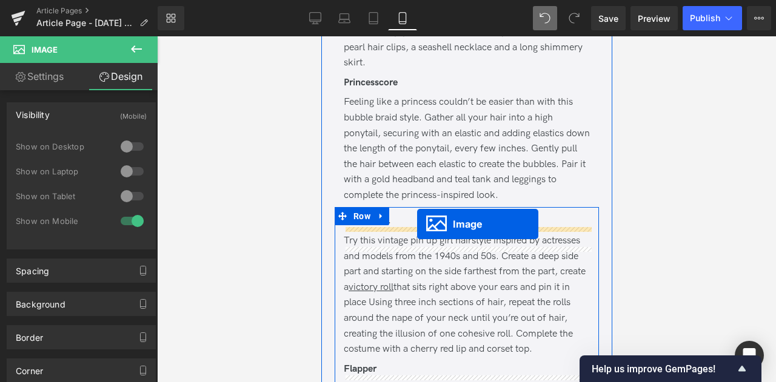
drag, startPoint x: 445, startPoint y: 215, endPoint x: 416, endPoint y: 224, distance: 30.7
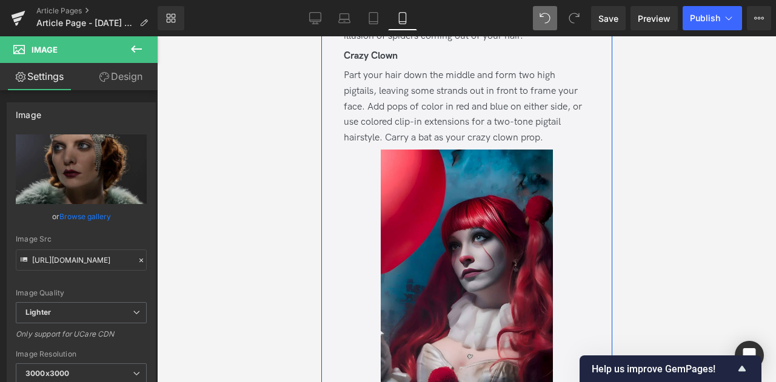
scroll to position [3759, 0]
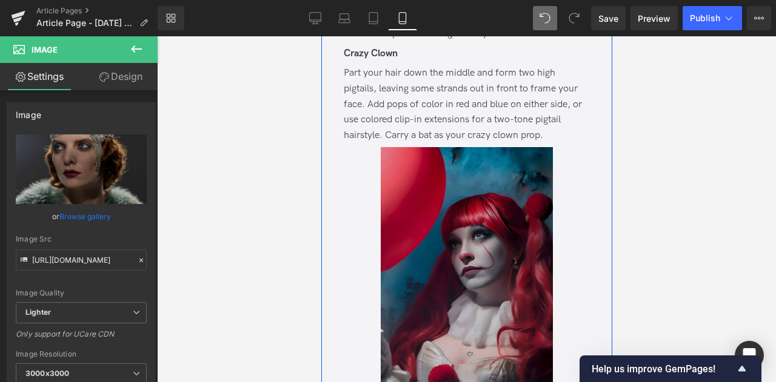
click at [419, 235] on img at bounding box center [466, 276] width 172 height 258
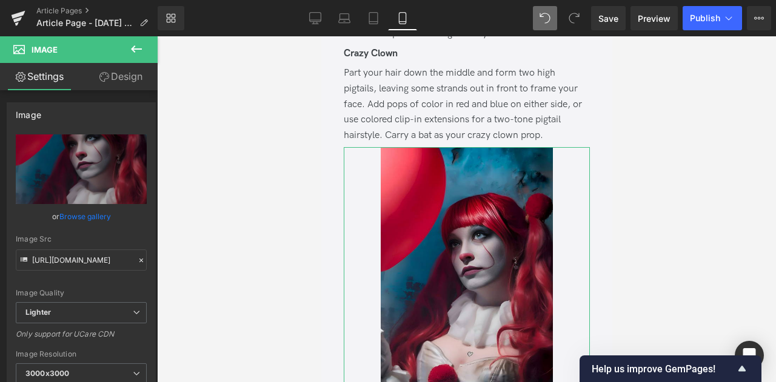
click at [125, 88] on link "Design" at bounding box center [120, 76] width 79 height 27
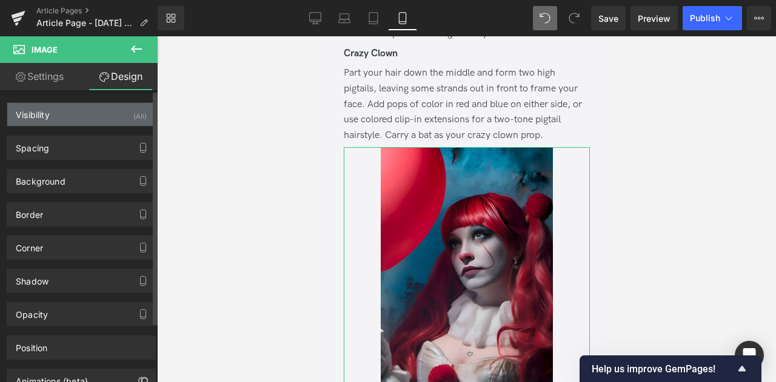
click at [102, 119] on div "Visibility (All)" at bounding box center [81, 114] width 148 height 23
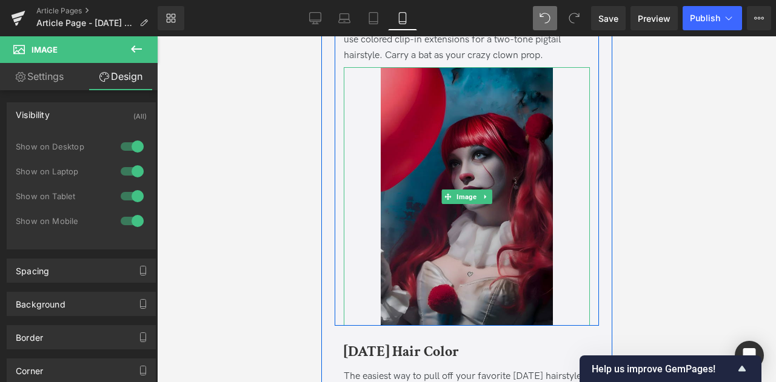
scroll to position [3839, 0]
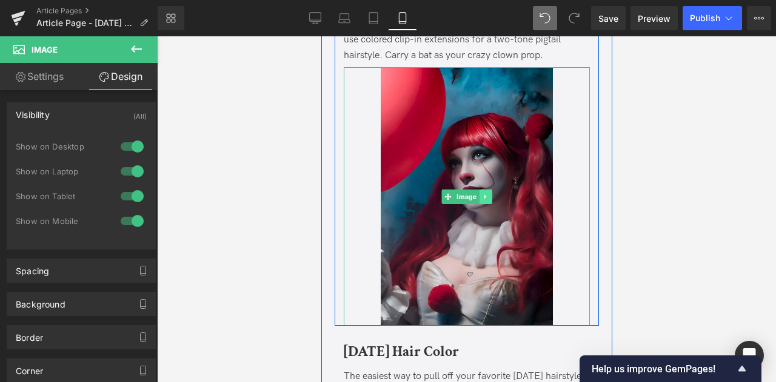
click at [484, 199] on icon at bounding box center [484, 197] width 2 height 4
click at [478, 201] on icon at bounding box center [478, 196] width 7 height 7
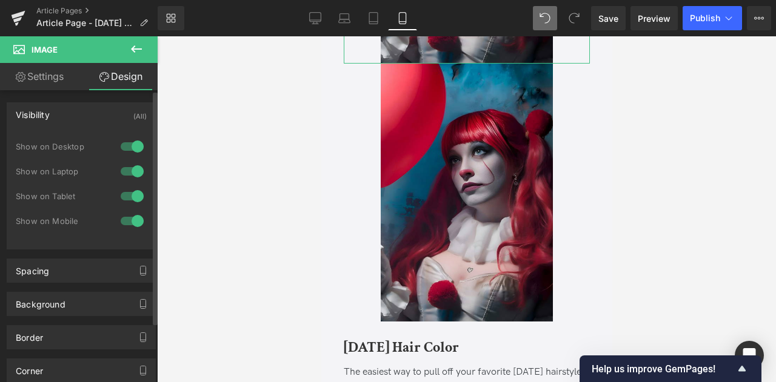
click at [127, 221] on div at bounding box center [132, 220] width 29 height 19
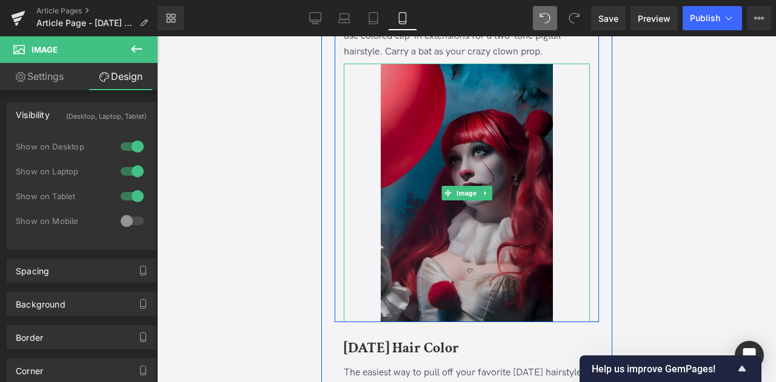
click at [385, 199] on img at bounding box center [466, 193] width 172 height 258
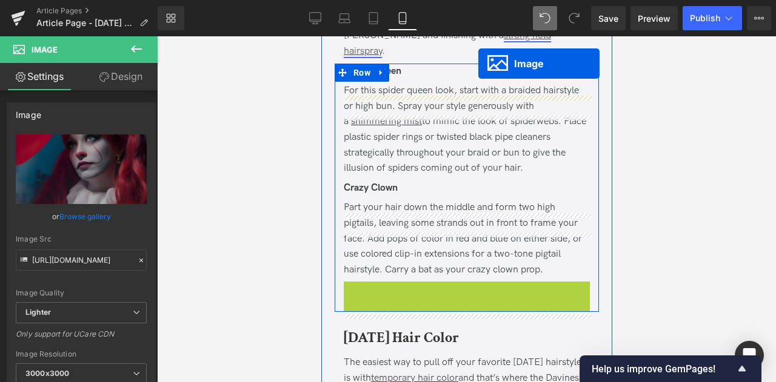
scroll to position [3576, 0]
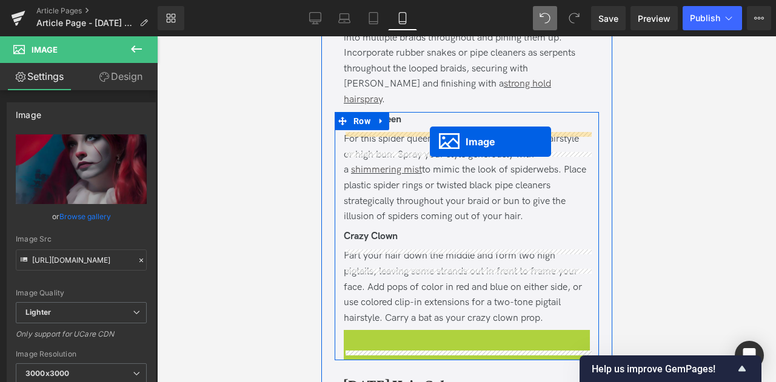
drag, startPoint x: 441, startPoint y: 210, endPoint x: 429, endPoint y: 142, distance: 68.3
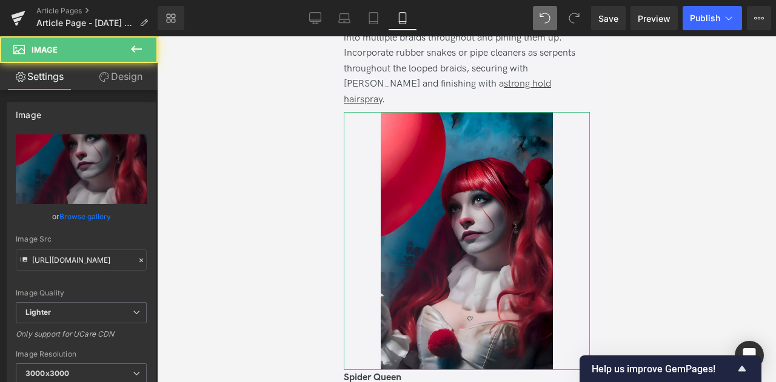
click at [118, 69] on link "Design" at bounding box center [120, 76] width 79 height 27
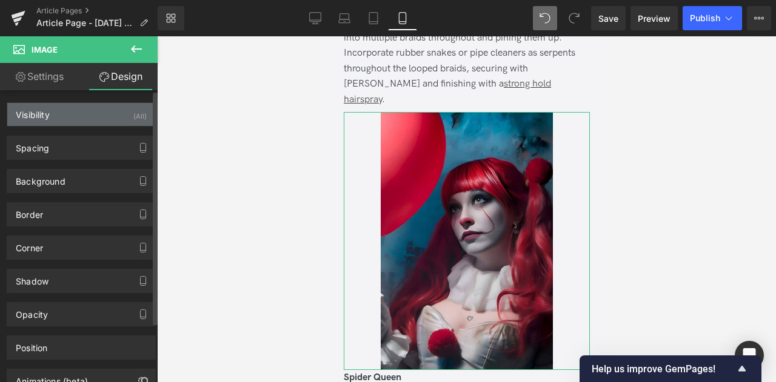
click at [68, 118] on div "Visibility (All)" at bounding box center [81, 114] width 148 height 23
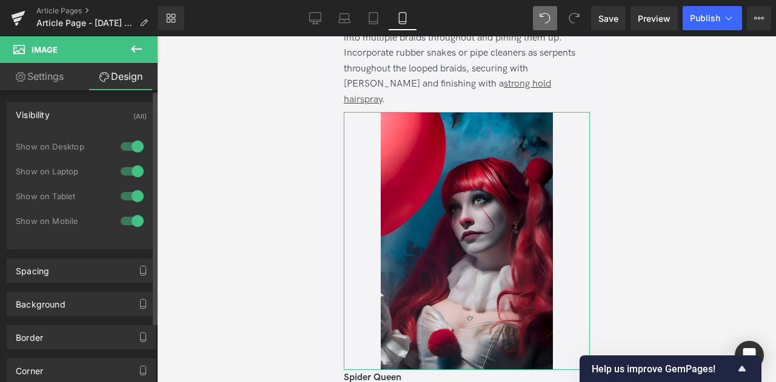
click at [132, 183] on div "Show on Laptop" at bounding box center [81, 177] width 131 height 25
click at [131, 192] on div at bounding box center [132, 196] width 29 height 19
click at [131, 174] on div at bounding box center [132, 171] width 29 height 19
click at [130, 135] on div "1 Show on Desktop 0 Show on Laptop 0 Show on Tablet 1 Show on Mobile" at bounding box center [81, 187] width 131 height 105
click at [130, 144] on div at bounding box center [132, 146] width 29 height 19
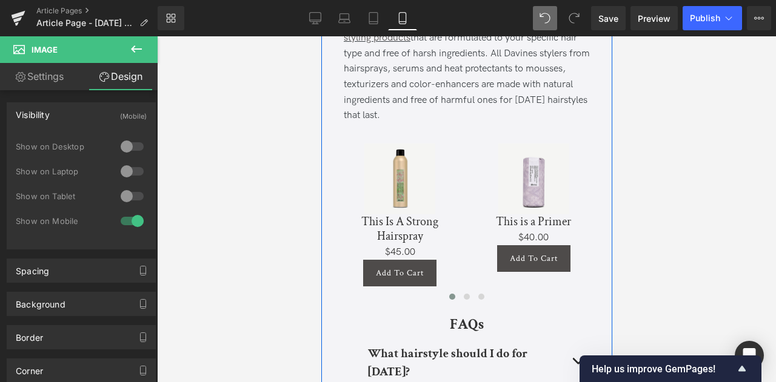
scroll to position [4602, 0]
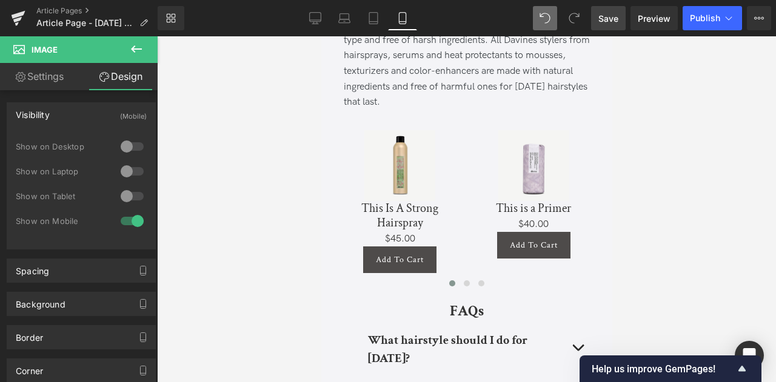
click at [606, 15] on span "Save" at bounding box center [608, 18] width 20 height 13
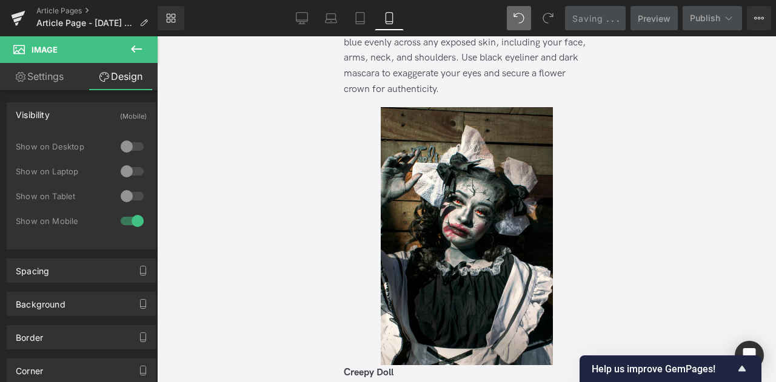
scroll to position [1485, 0]
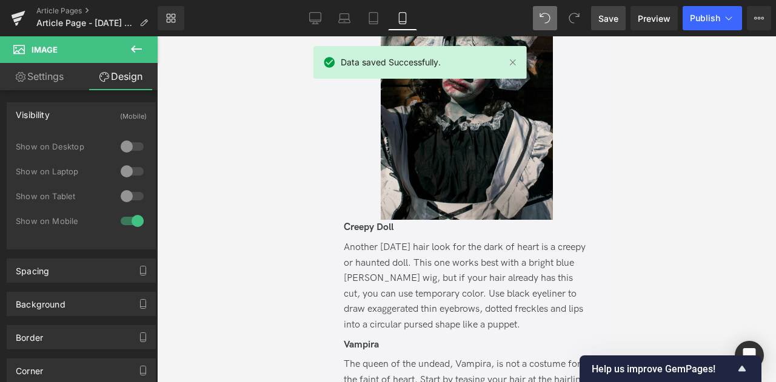
click at [416, 188] on img at bounding box center [466, 91] width 172 height 258
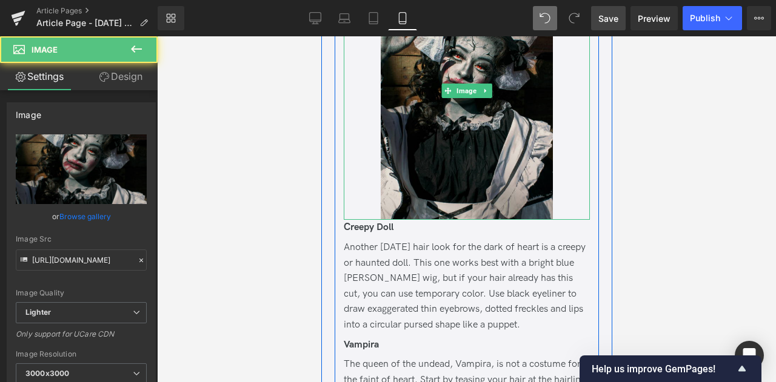
click at [421, 162] on img at bounding box center [466, 91] width 172 height 258
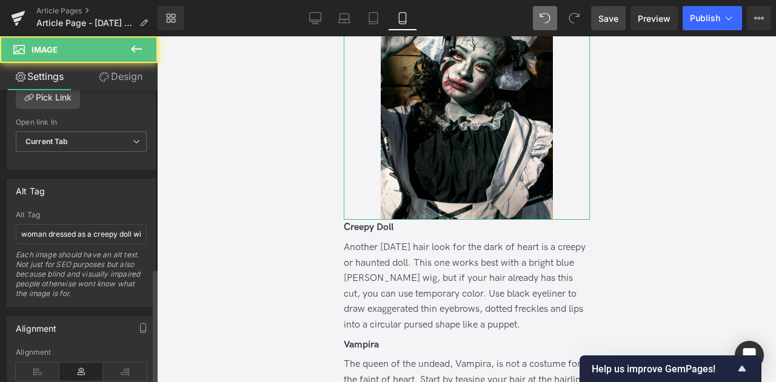
scroll to position [774, 0]
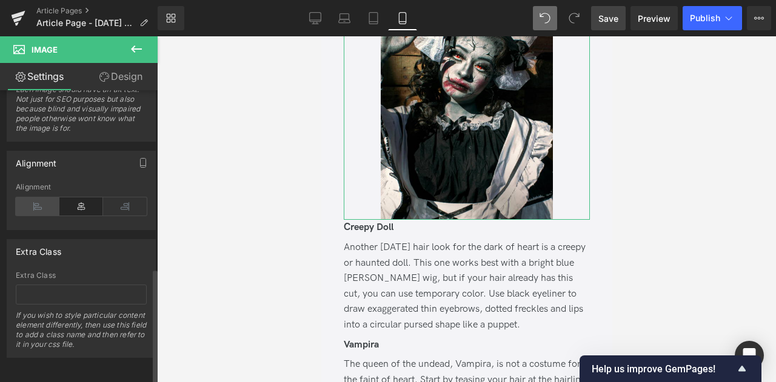
click at [30, 198] on icon at bounding box center [38, 207] width 44 height 18
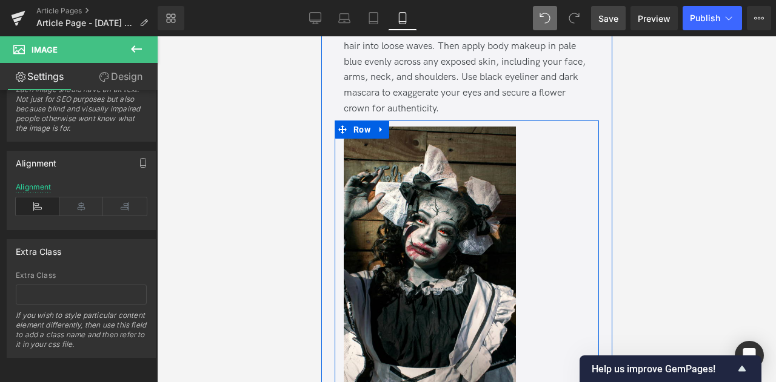
scroll to position [1320, 0]
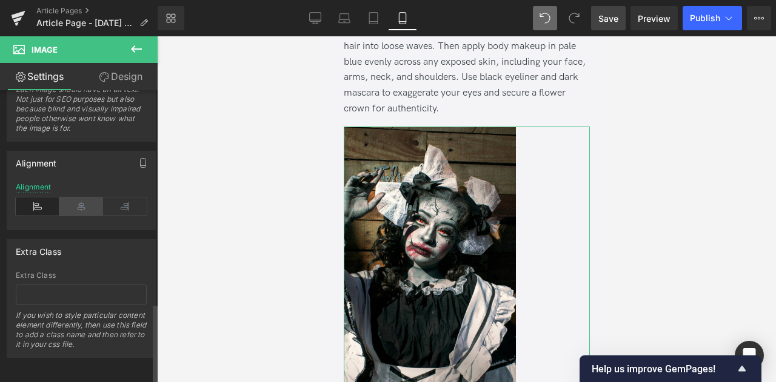
click at [79, 202] on icon at bounding box center [81, 207] width 44 height 18
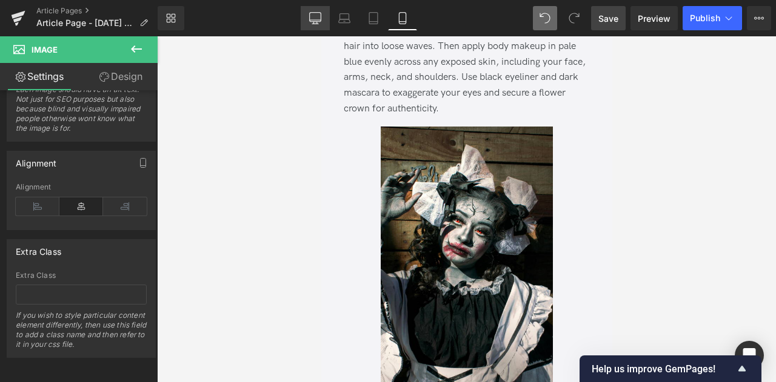
click at [311, 15] on icon at bounding box center [315, 18] width 12 height 12
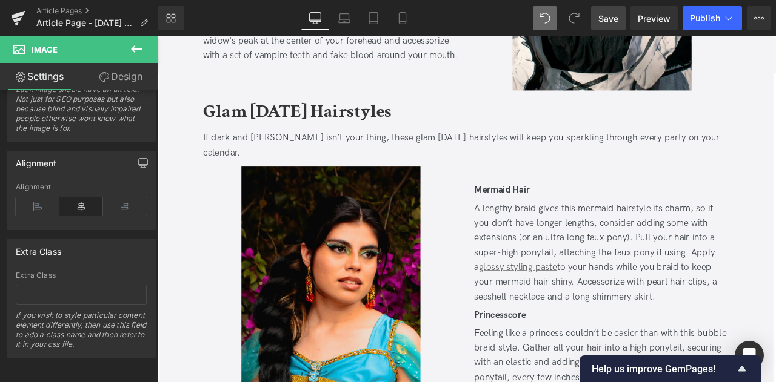
scroll to position [0, 0]
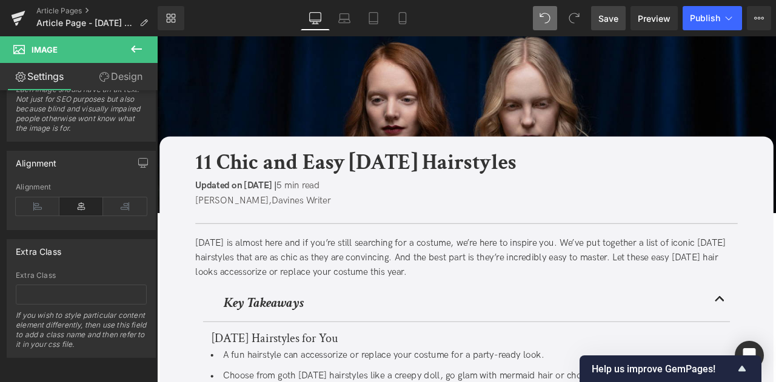
click at [614, 15] on span "Save" at bounding box center [608, 18] width 20 height 13
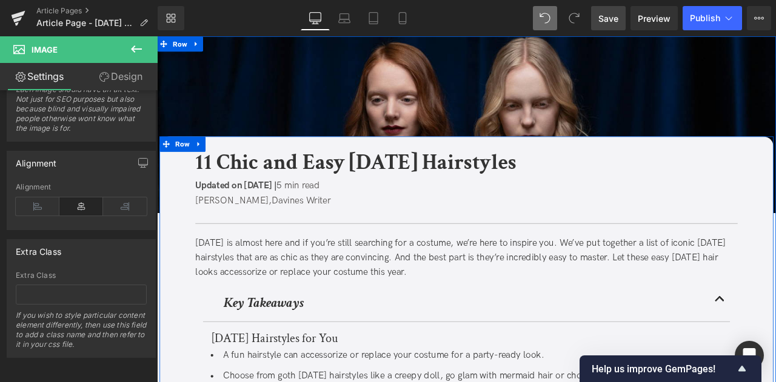
click at [299, 211] on span "Updated on [DATE] |" at bounding box center [250, 213] width 96 height 13
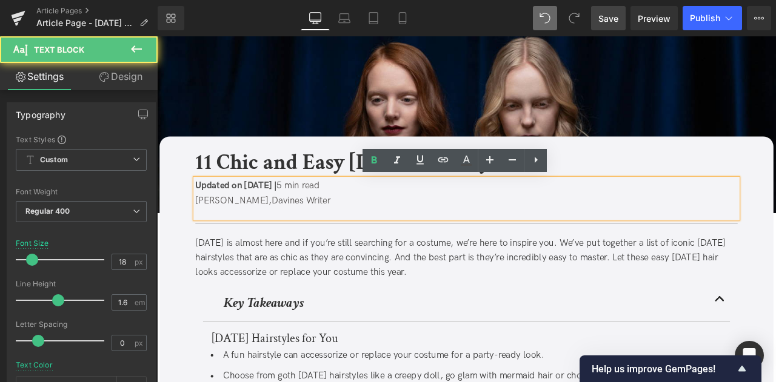
click at [308, 214] on span at bounding box center [306, 213] width 3 height 13
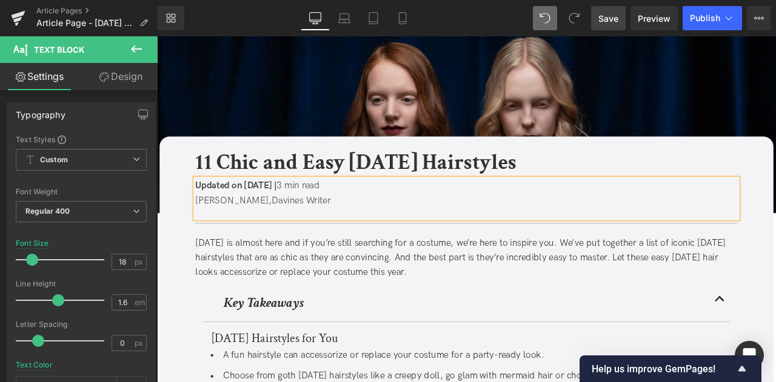
click at [608, 16] on span "Save" at bounding box center [608, 18] width 20 height 13
